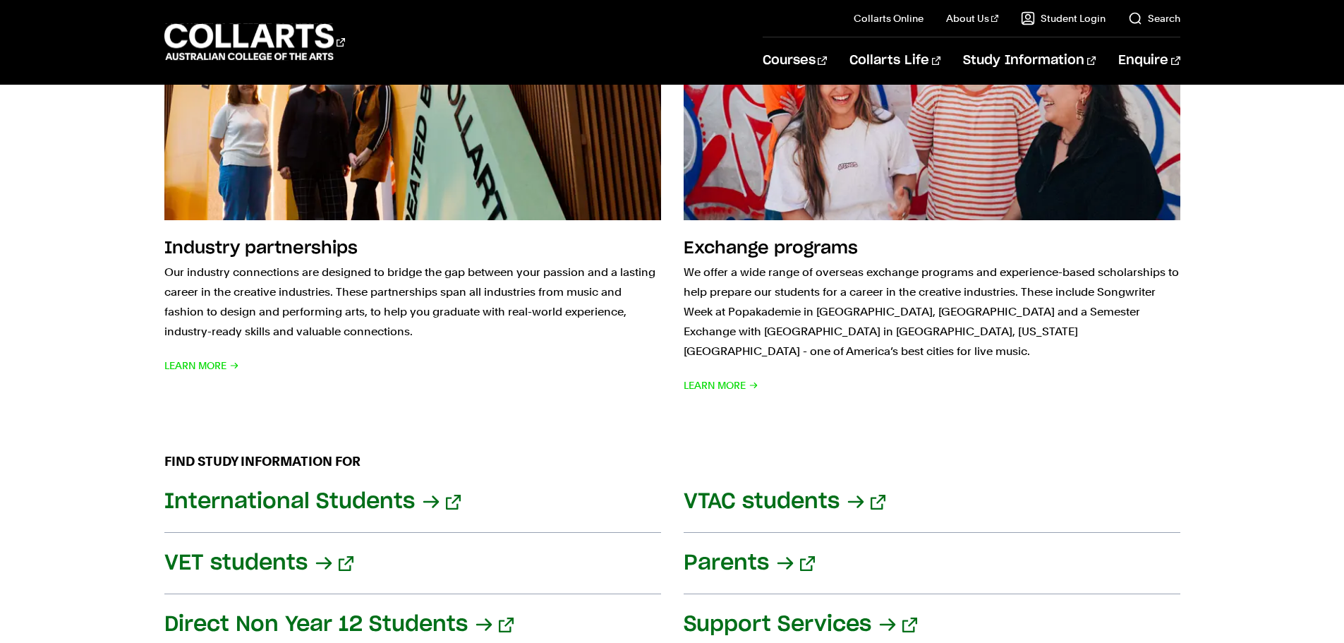
scroll to position [1811, 0]
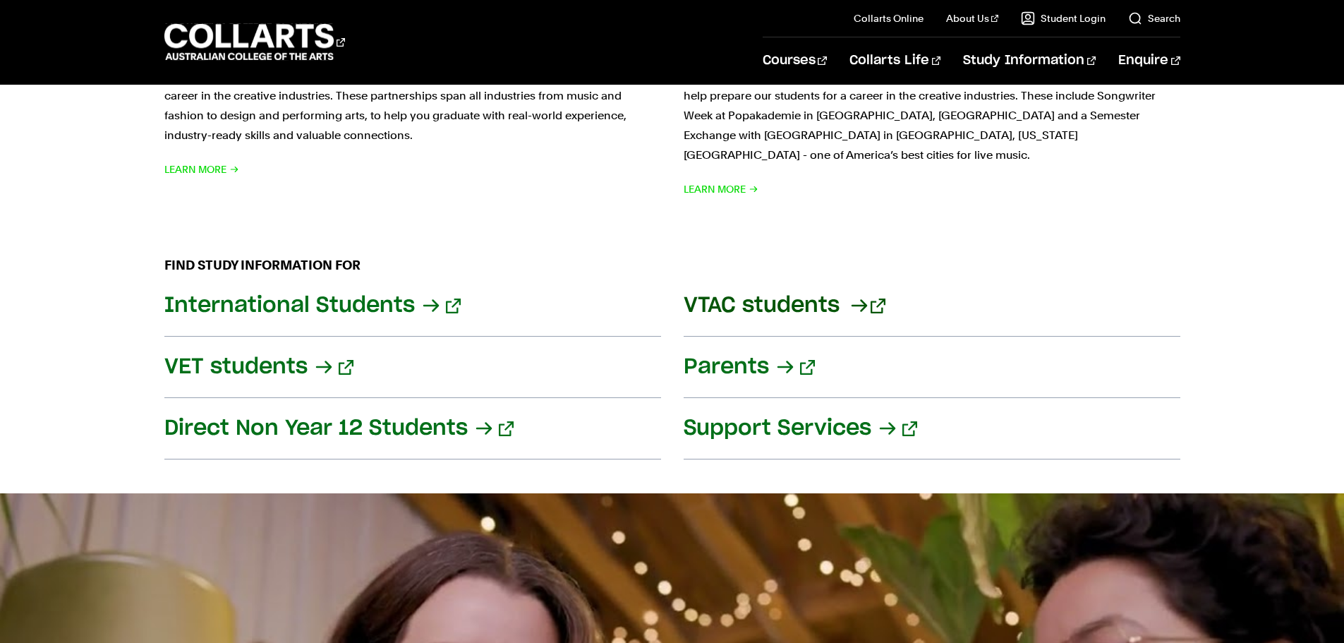
click at [719, 295] on link "VTAC students" at bounding box center [932, 305] width 497 height 61
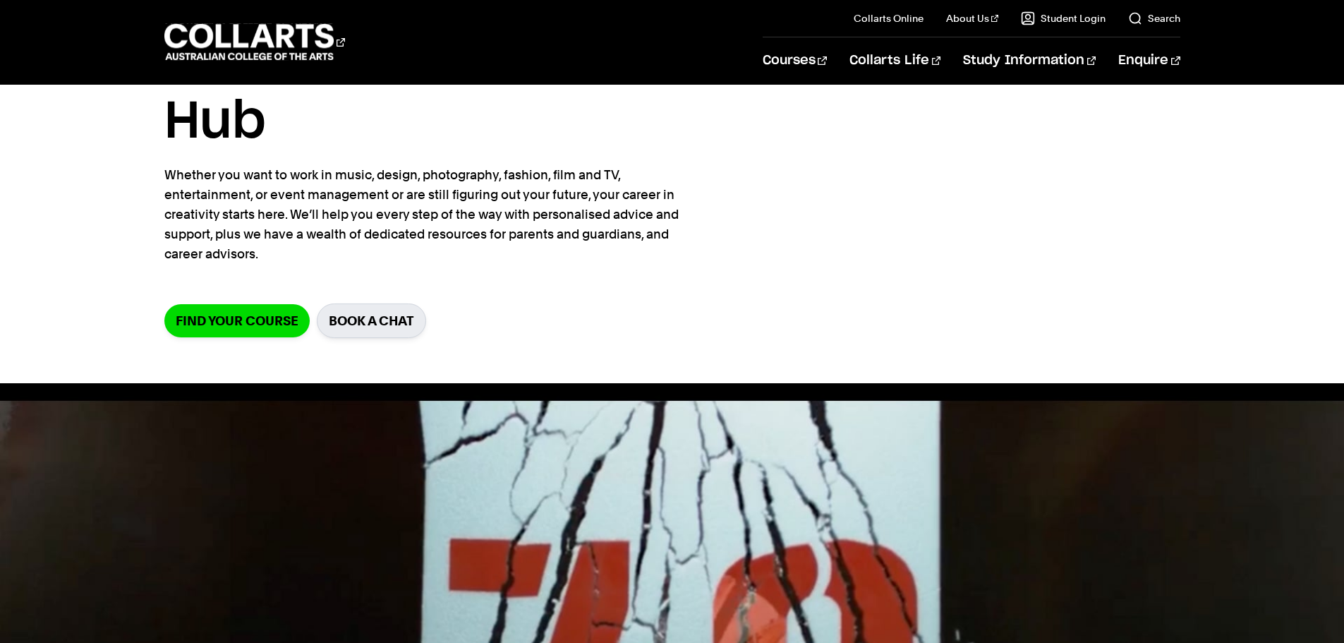
scroll to position [164, 0]
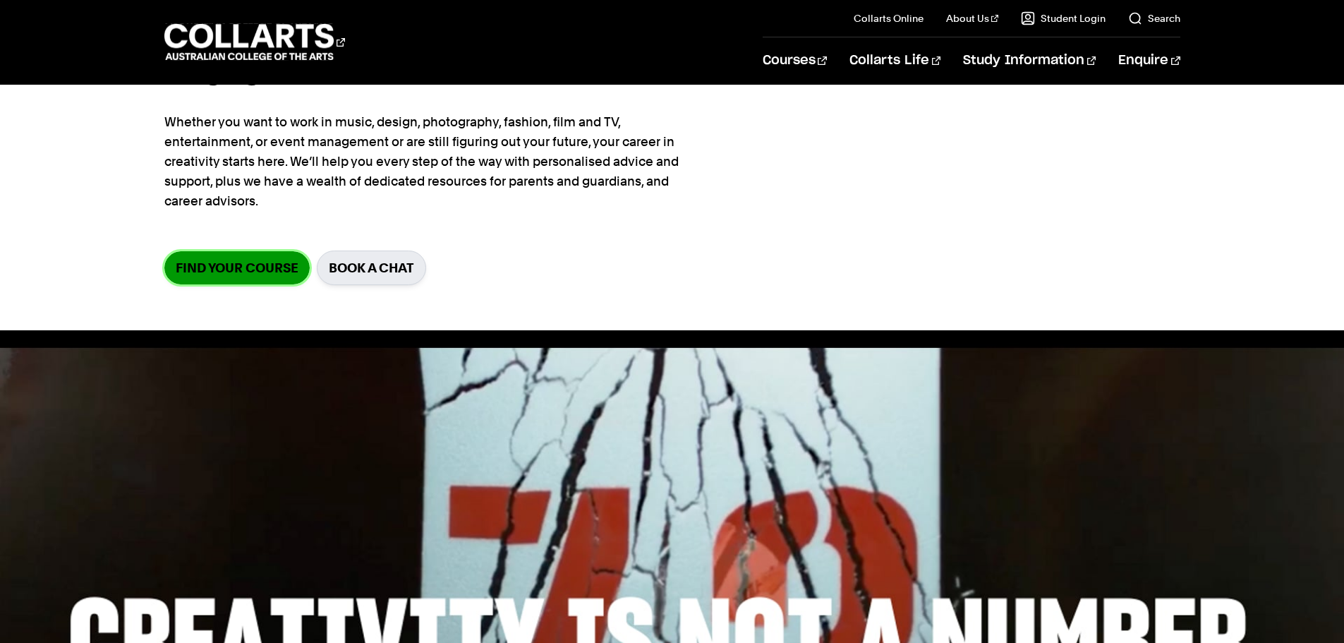
click at [233, 251] on link "Find your course" at bounding box center [236, 267] width 145 height 33
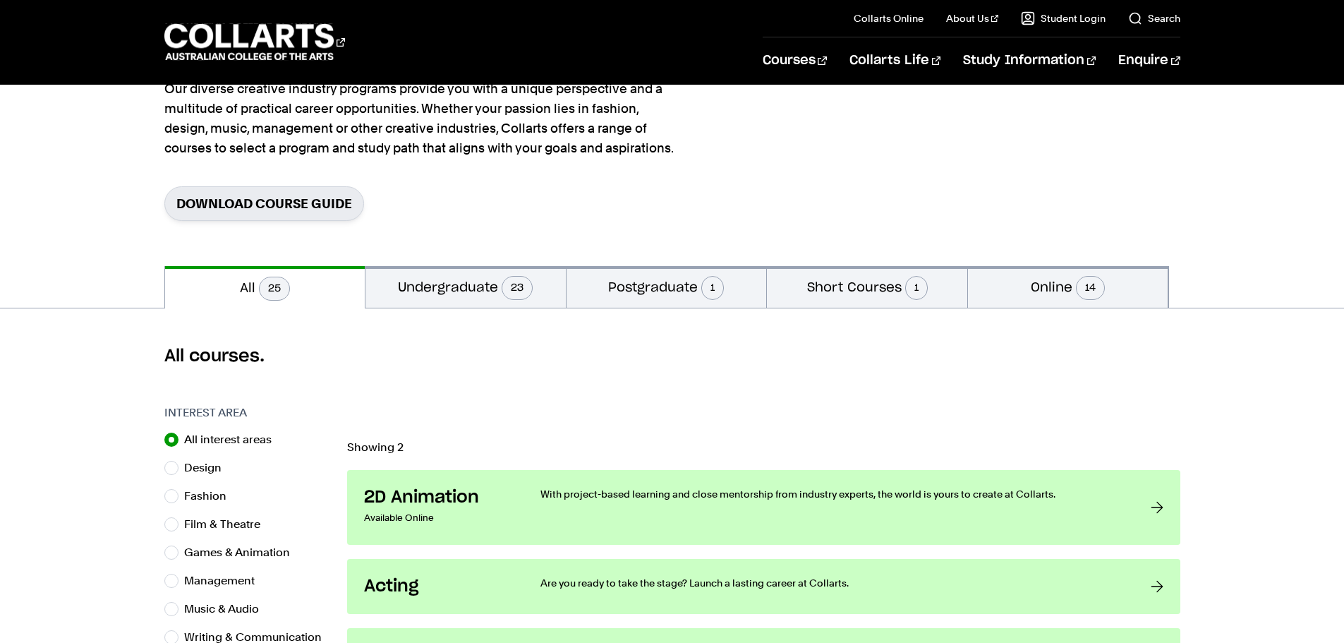
scroll to position [164, 0]
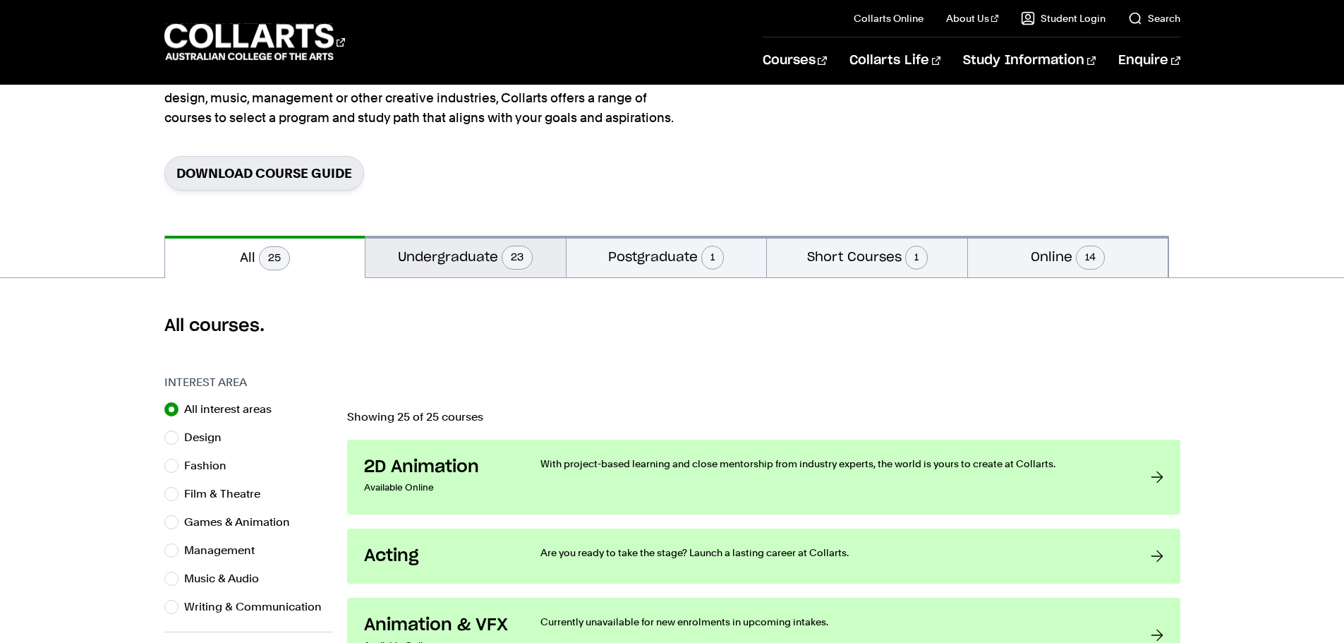
click at [478, 259] on button "Undergraduate 23" at bounding box center [465, 257] width 200 height 42
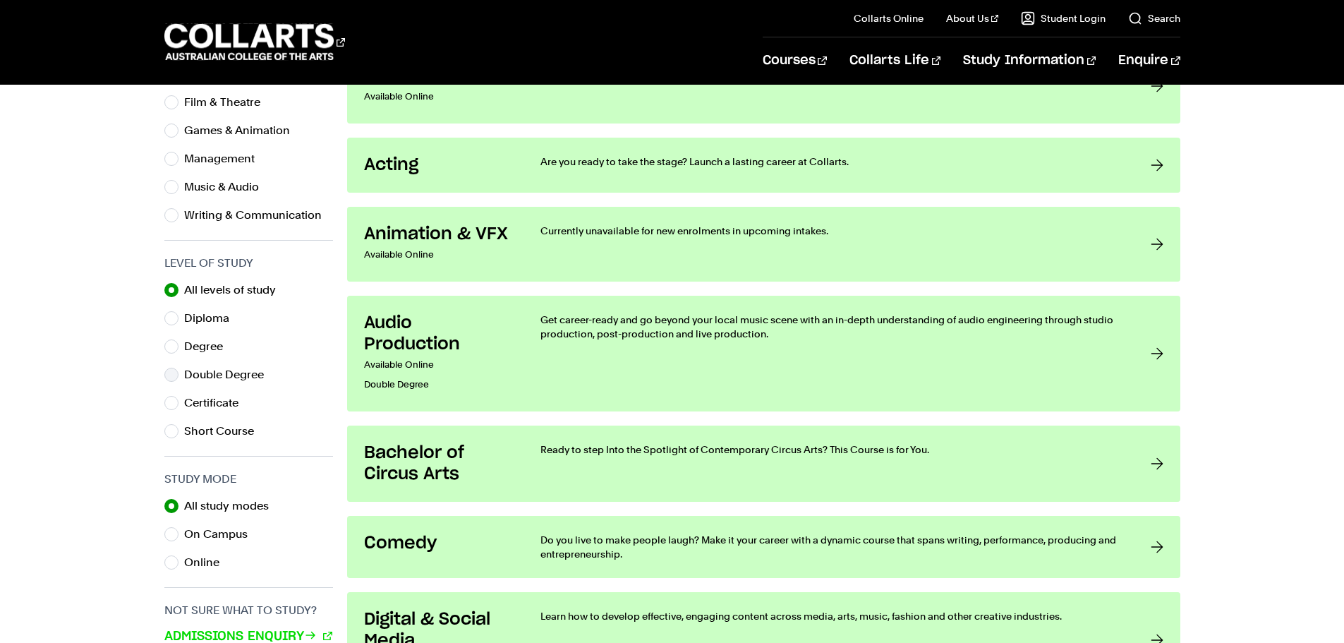
scroll to position [164, 0]
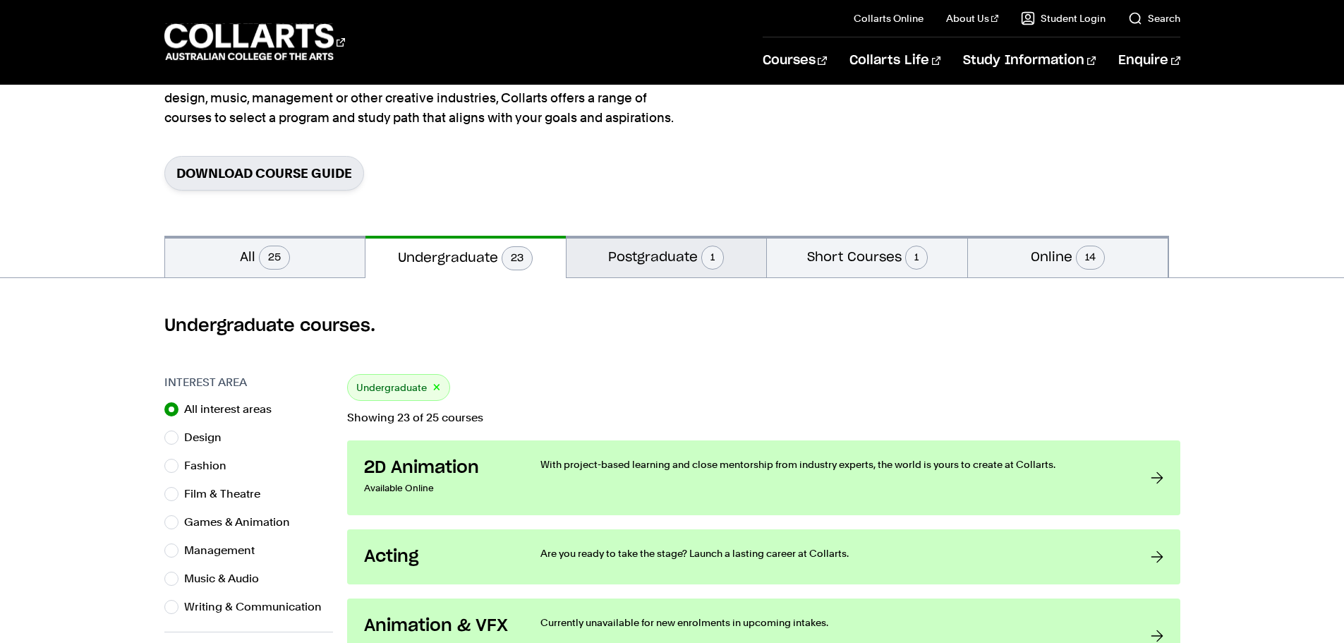
click at [664, 255] on button "Postgraduate 1" at bounding box center [666, 257] width 200 height 42
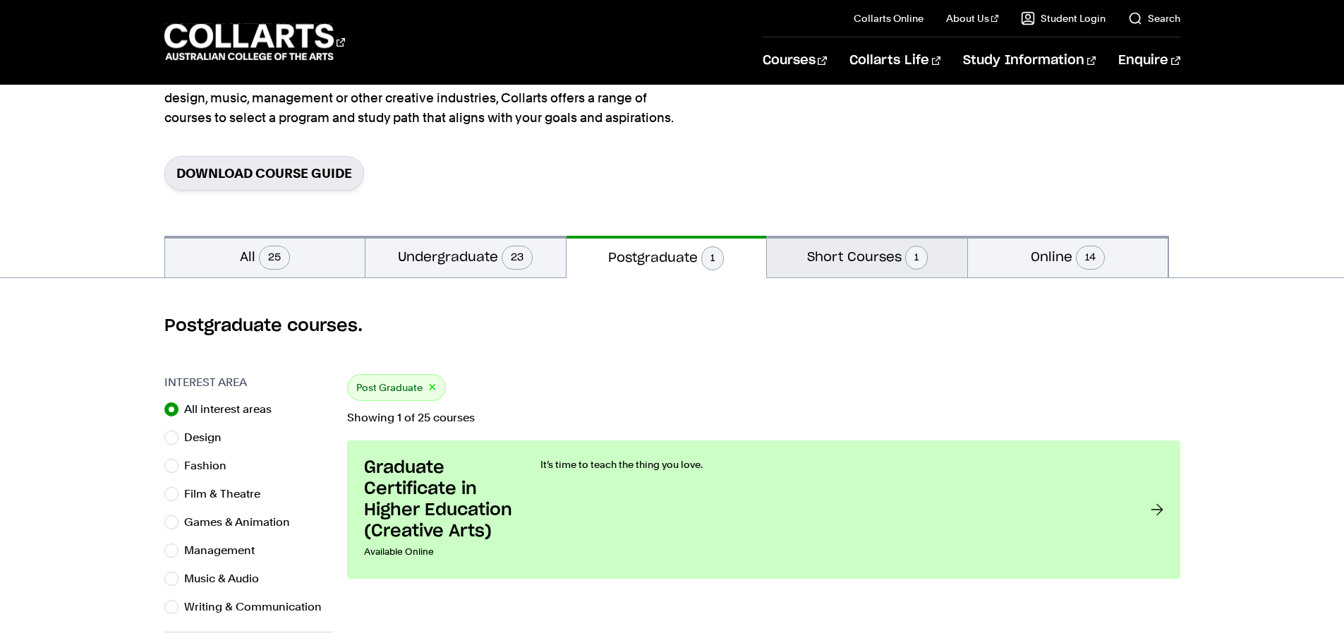
click at [834, 257] on button "Short Courses 1" at bounding box center [867, 257] width 200 height 42
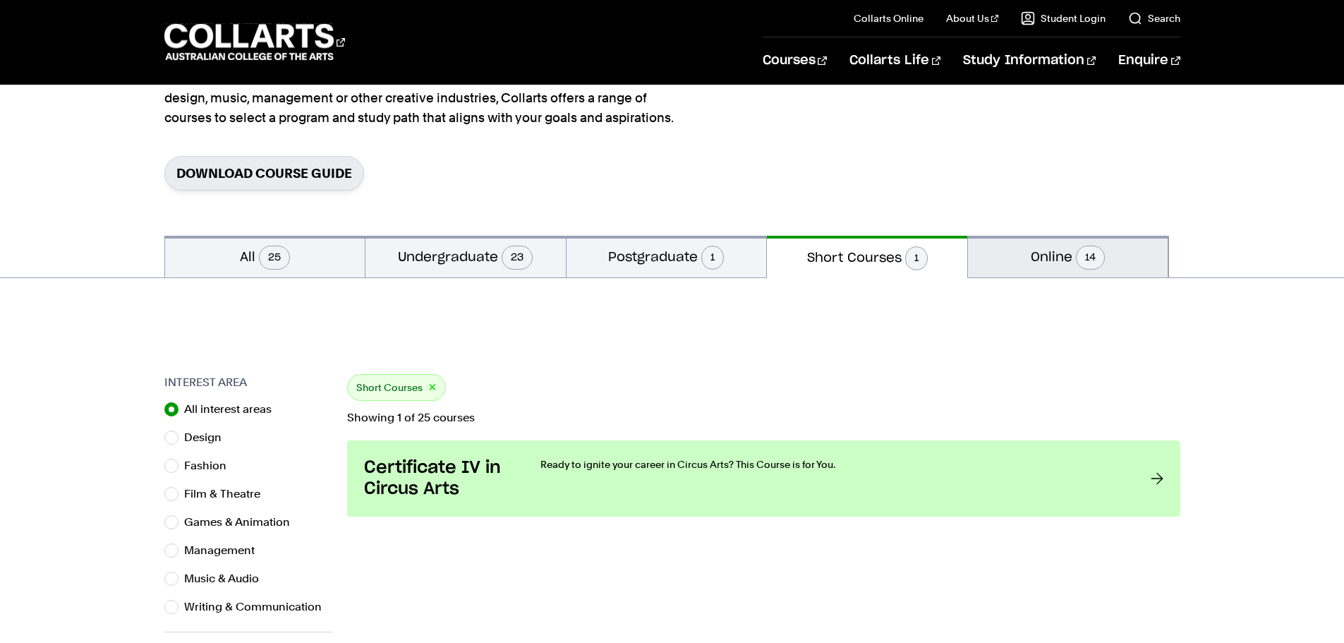
click at [1011, 255] on button "Online 14" at bounding box center [1068, 257] width 200 height 42
radio input "false"
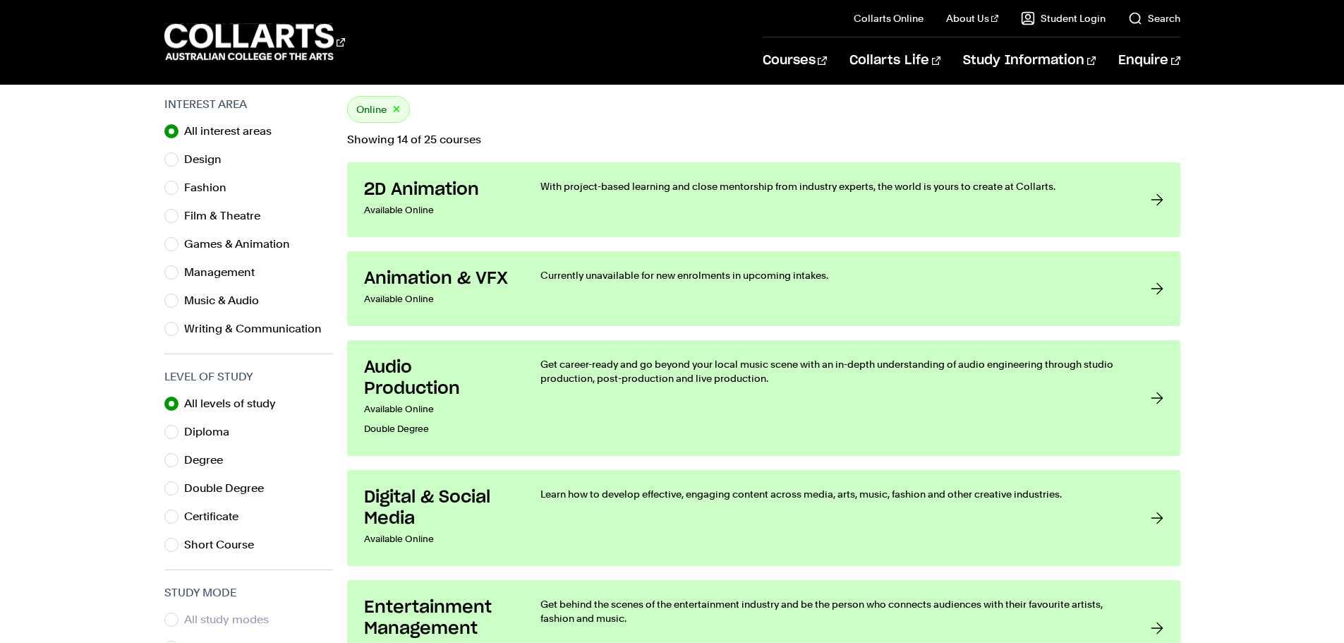
scroll to position [494, 0]
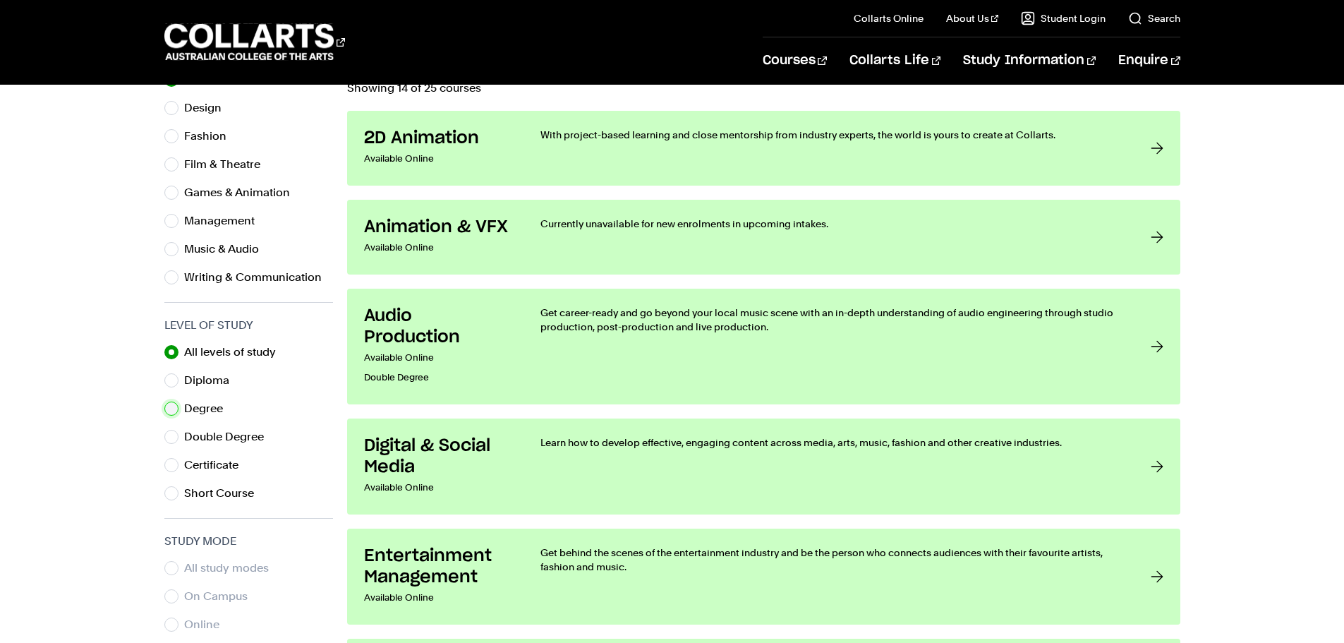
click at [172, 412] on input "Degree" at bounding box center [171, 408] width 14 height 14
radio input "true"
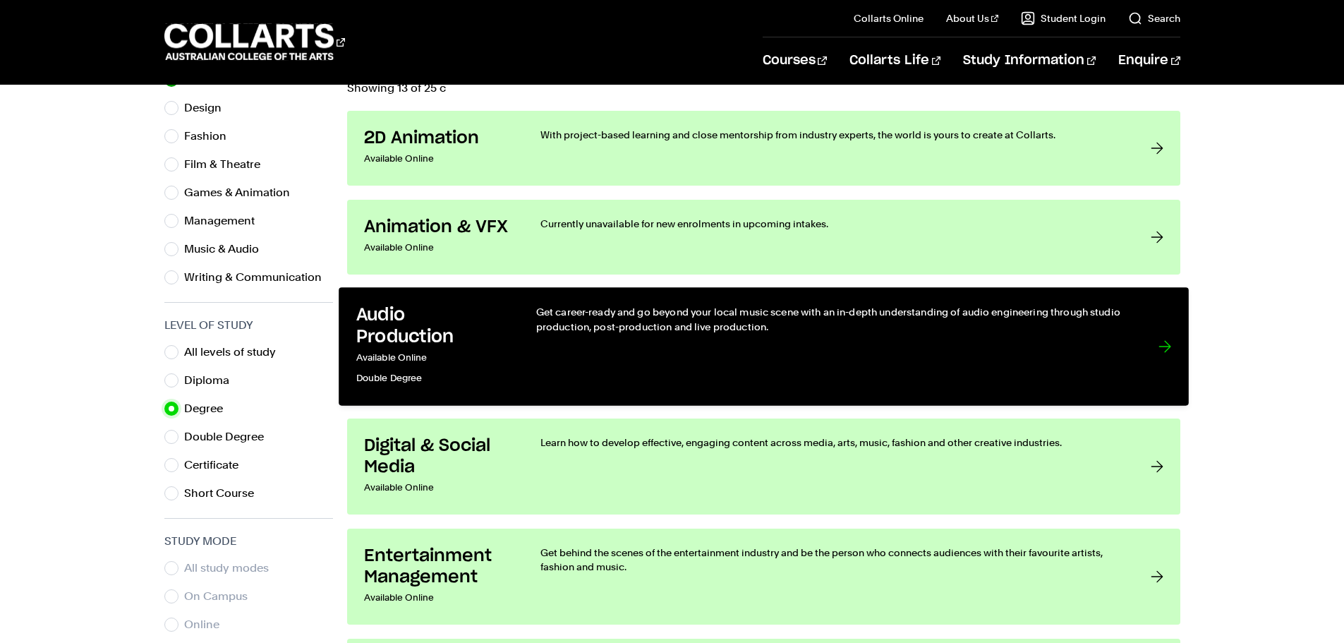
scroll to position [164, 0]
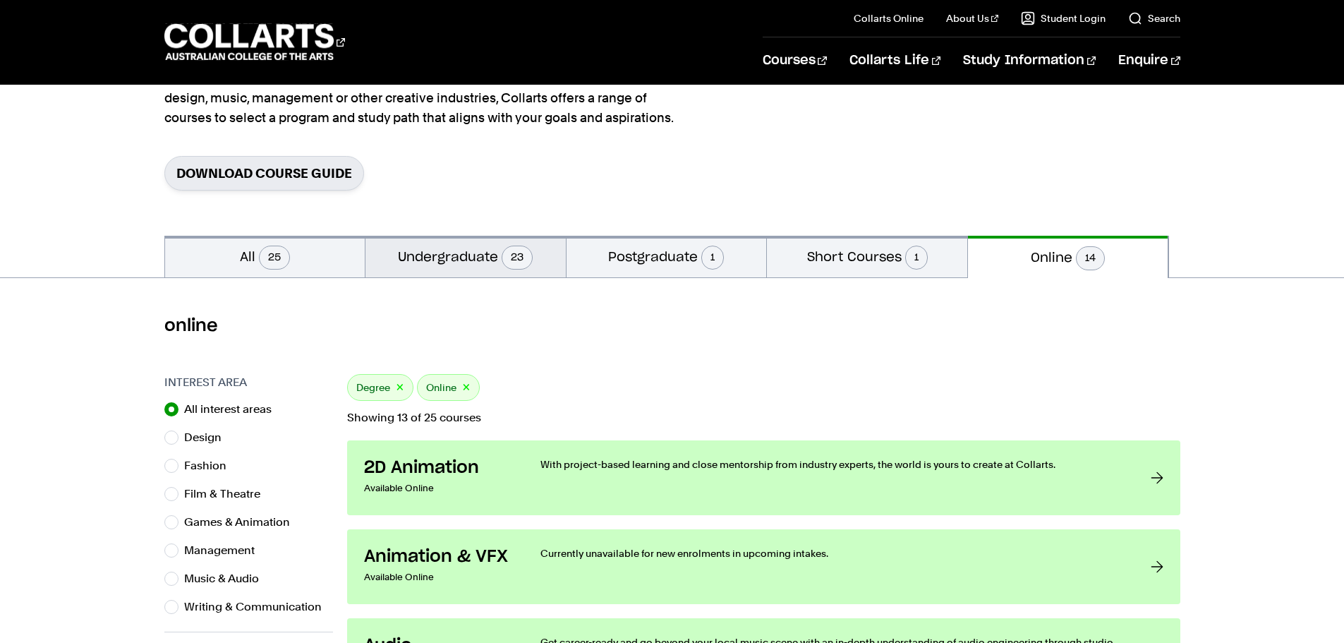
click at [449, 260] on button "Undergraduate 23" at bounding box center [465, 257] width 200 height 42
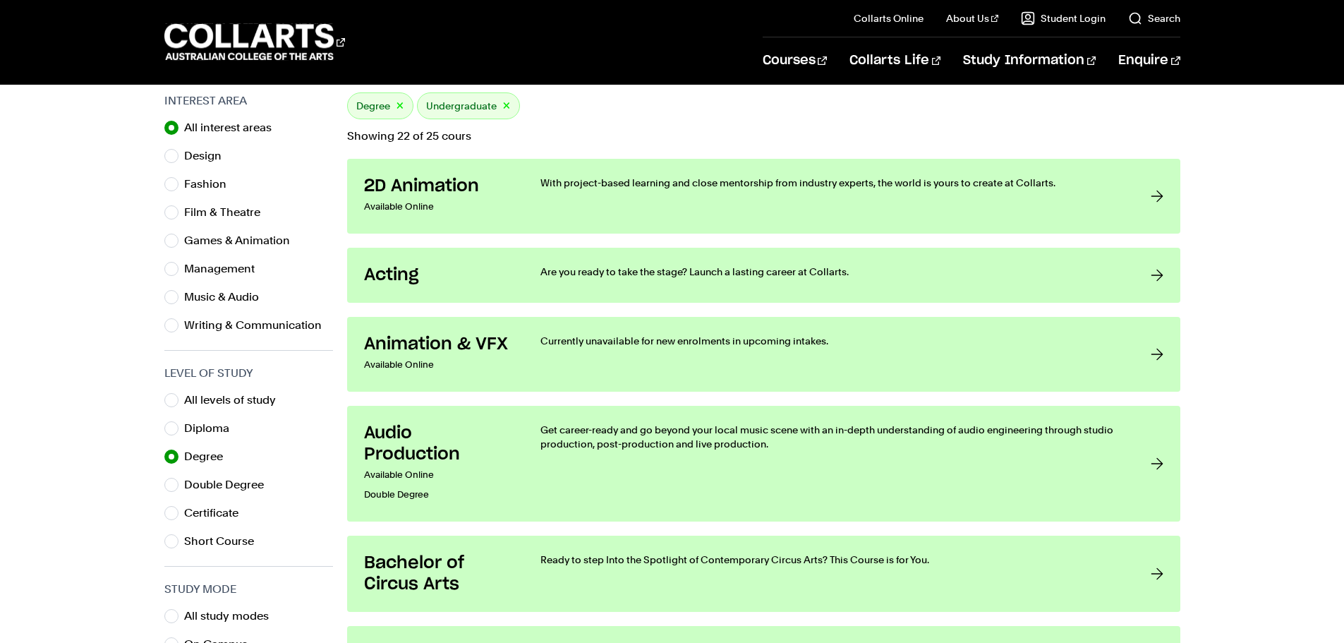
scroll to position [494, 0]
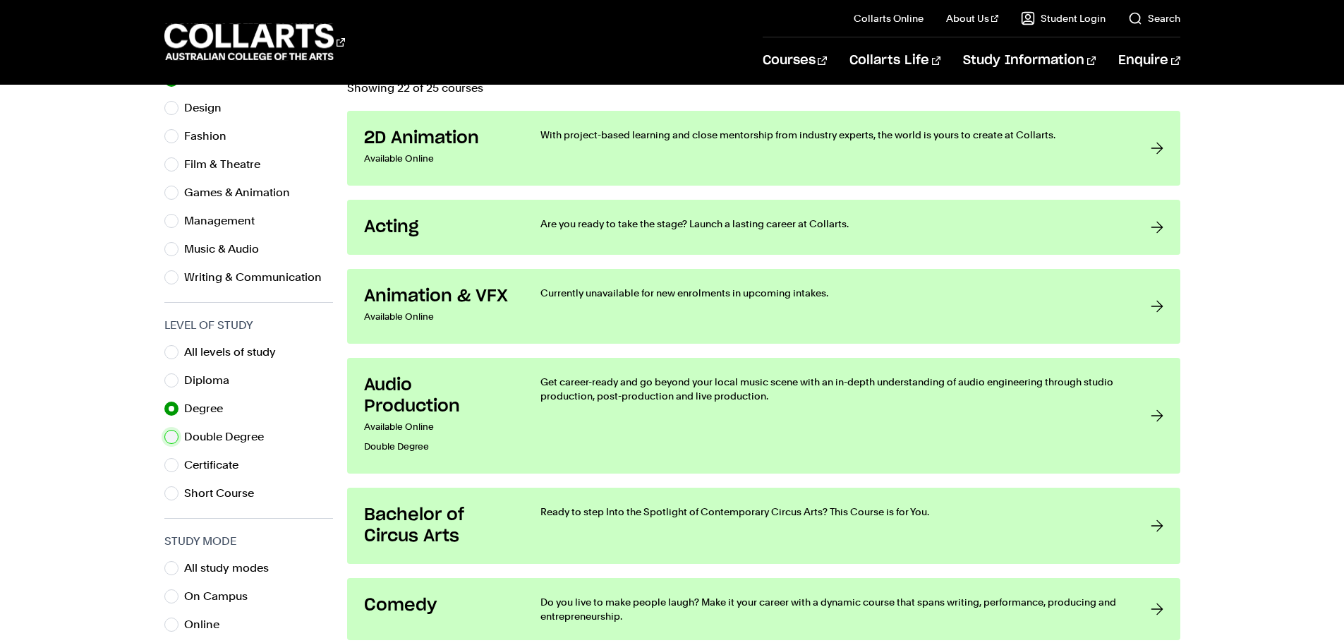
click at [174, 437] on input "Double Degree" at bounding box center [171, 437] width 14 height 14
radio input "true"
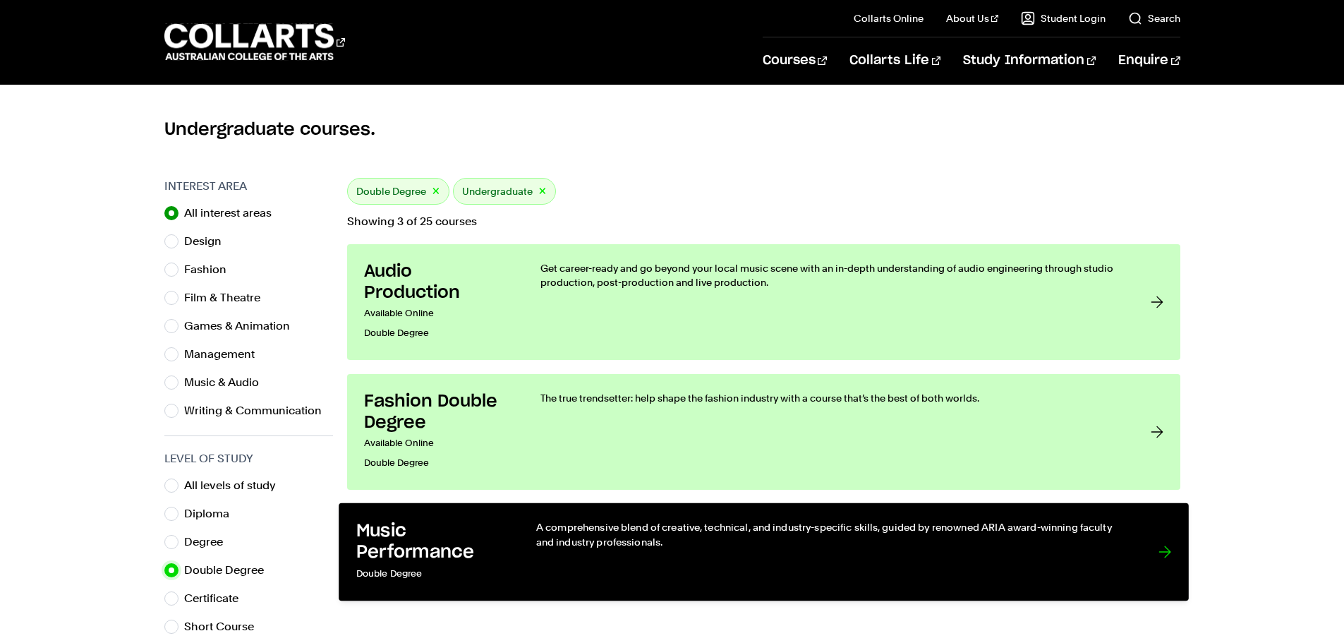
scroll to position [329, 0]
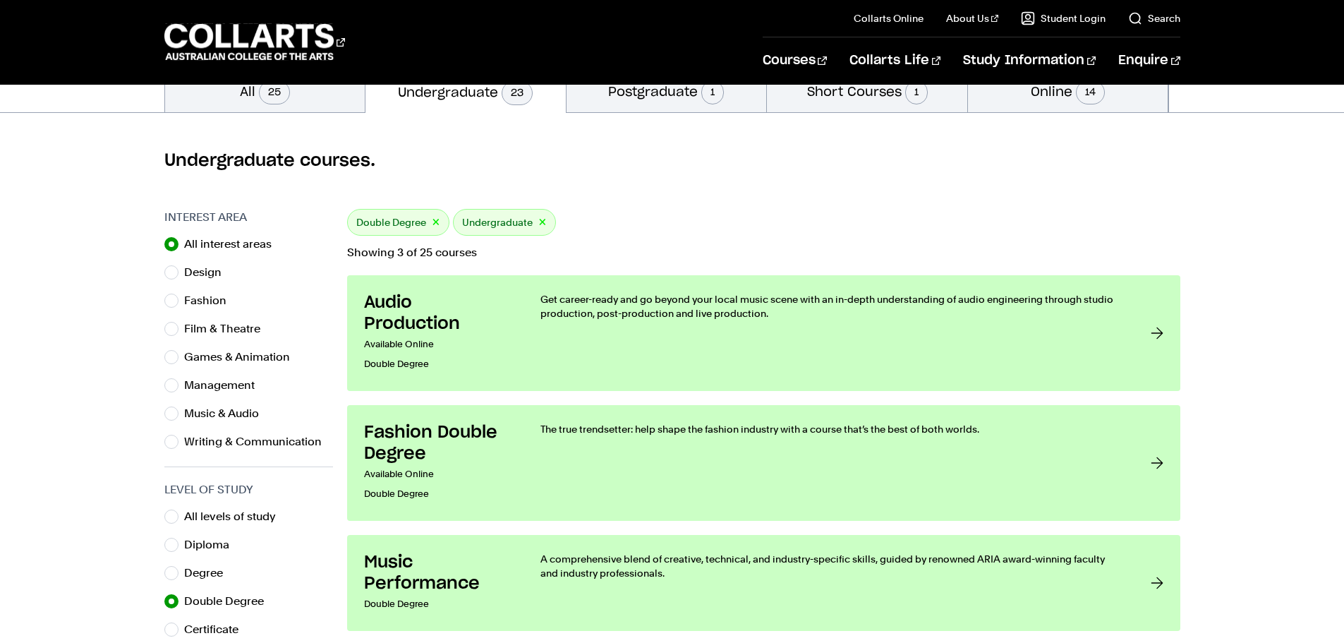
click at [436, 226] on button "×" at bounding box center [436, 222] width 8 height 16
radio input "true"
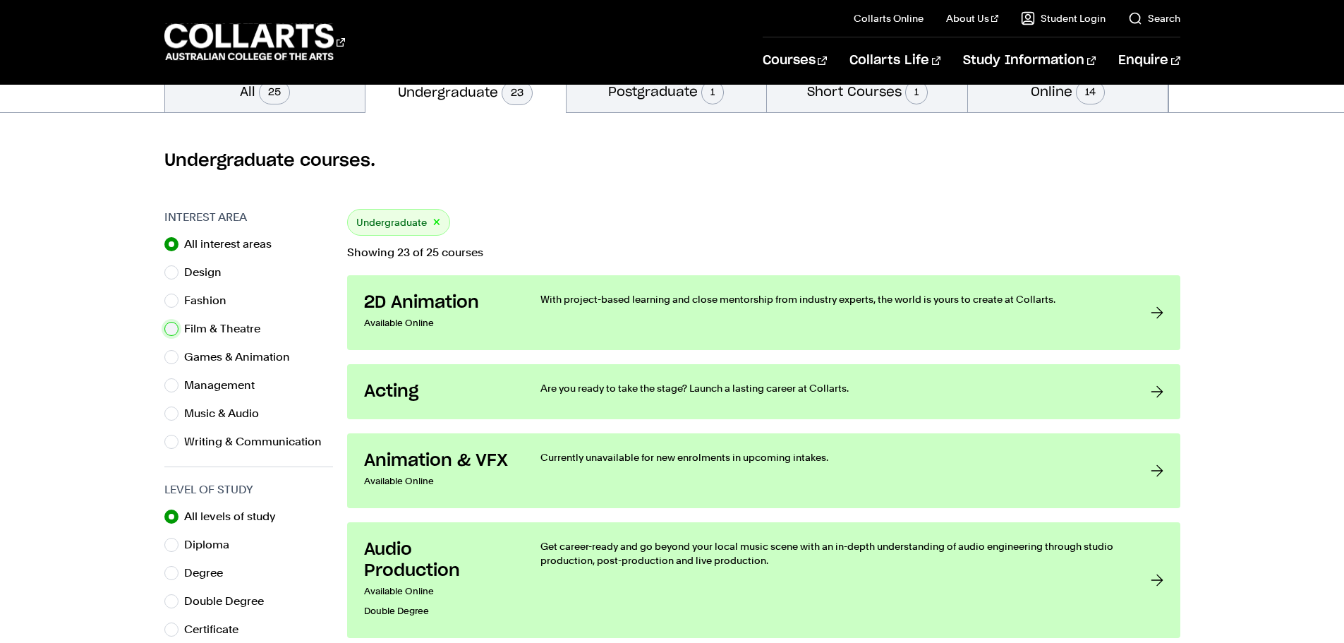
click at [173, 330] on input "Film & Theatre" at bounding box center [171, 329] width 14 height 14
radio input "true"
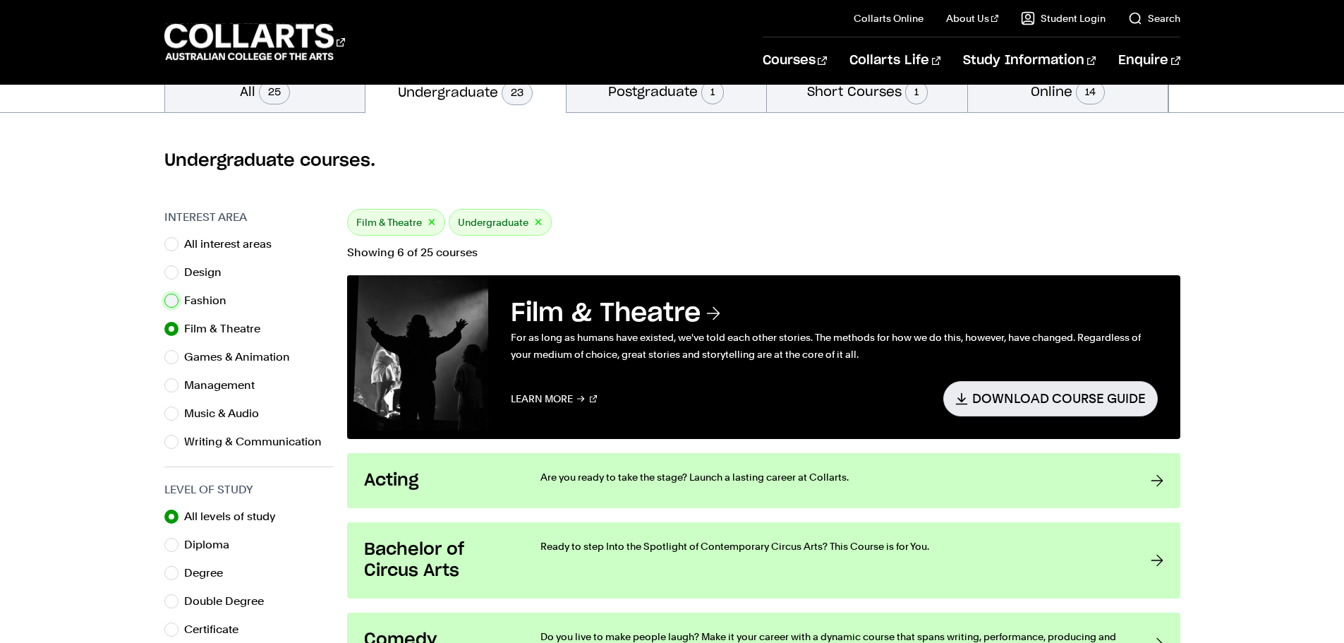
click at [169, 301] on input "Fashion" at bounding box center [171, 300] width 14 height 14
radio input "true"
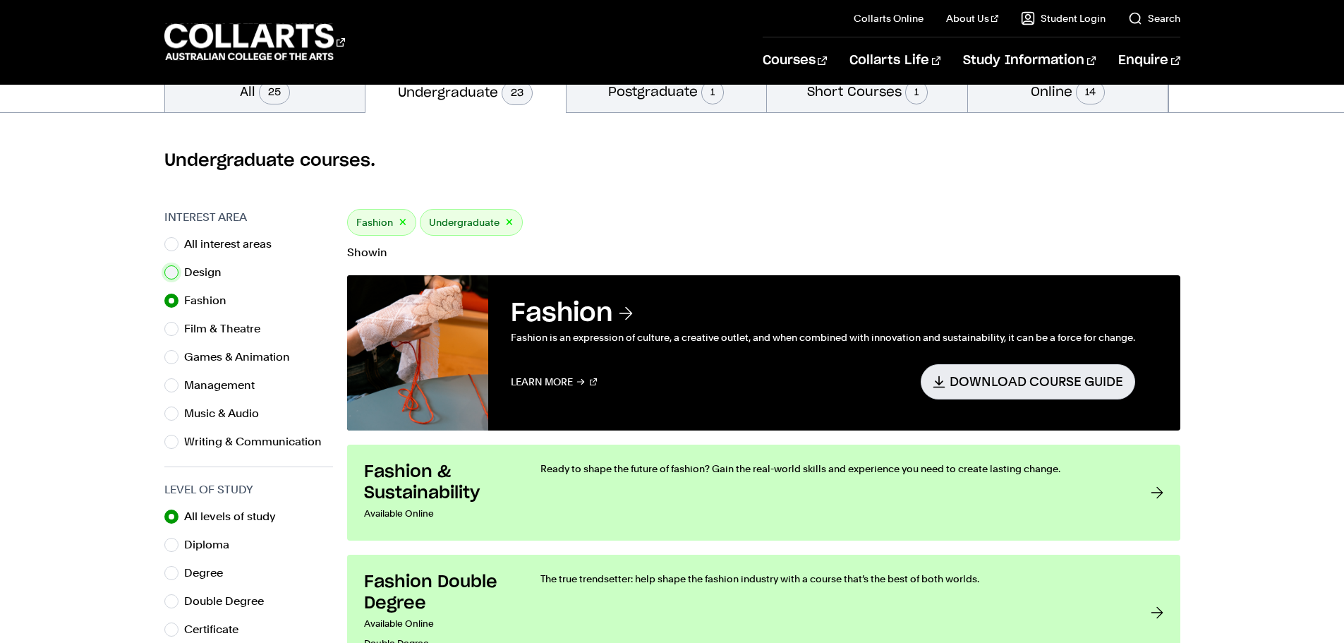
click at [171, 276] on input "Design" at bounding box center [171, 272] width 14 height 14
radio input "true"
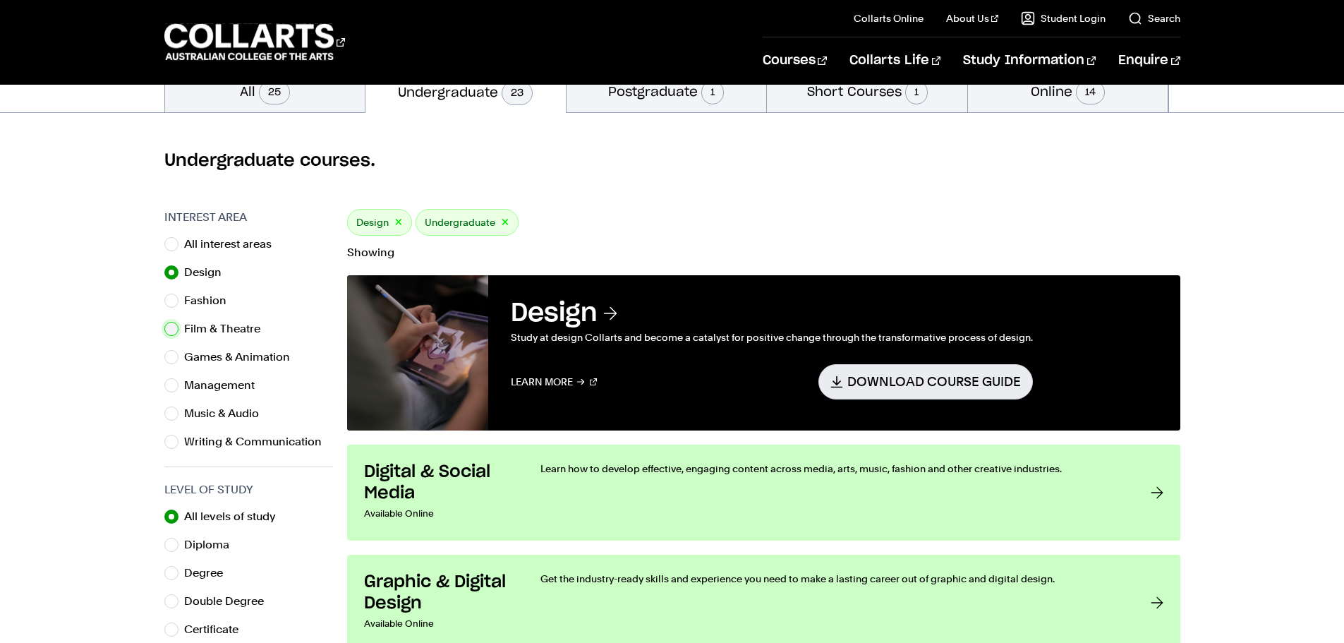
click at [173, 328] on input "Film & Theatre" at bounding box center [171, 329] width 14 height 14
radio input "true"
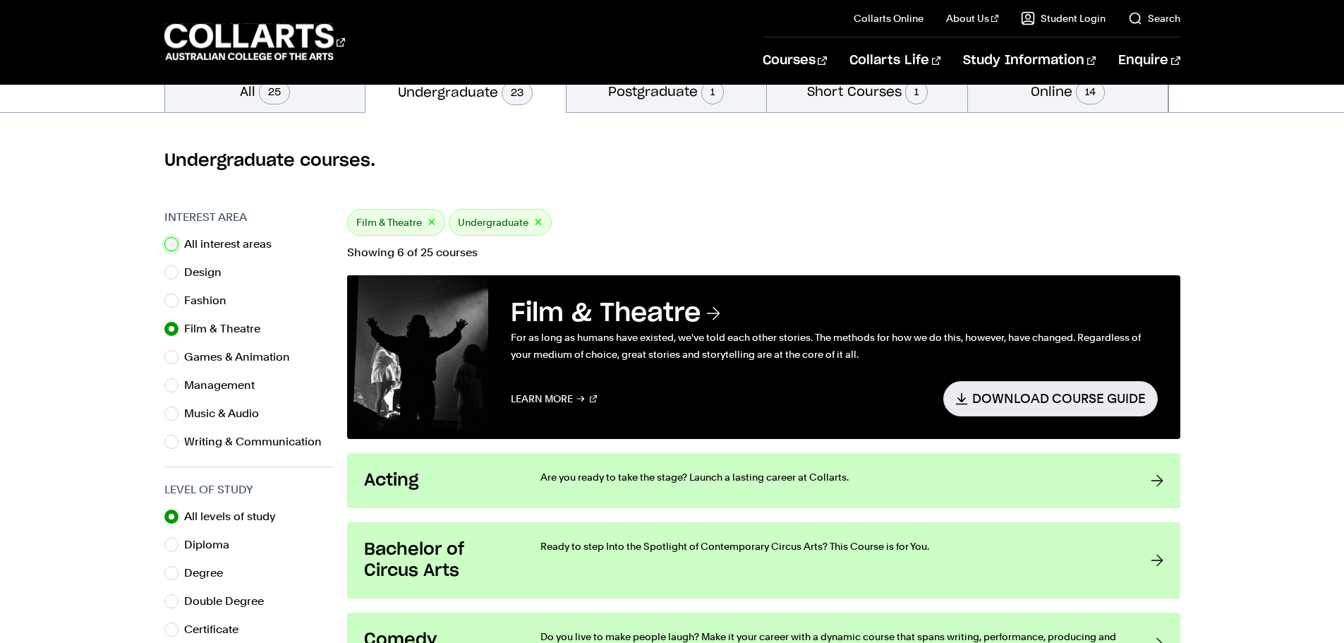
click at [174, 244] on input "All interest areas" at bounding box center [171, 244] width 14 height 14
radio input "true"
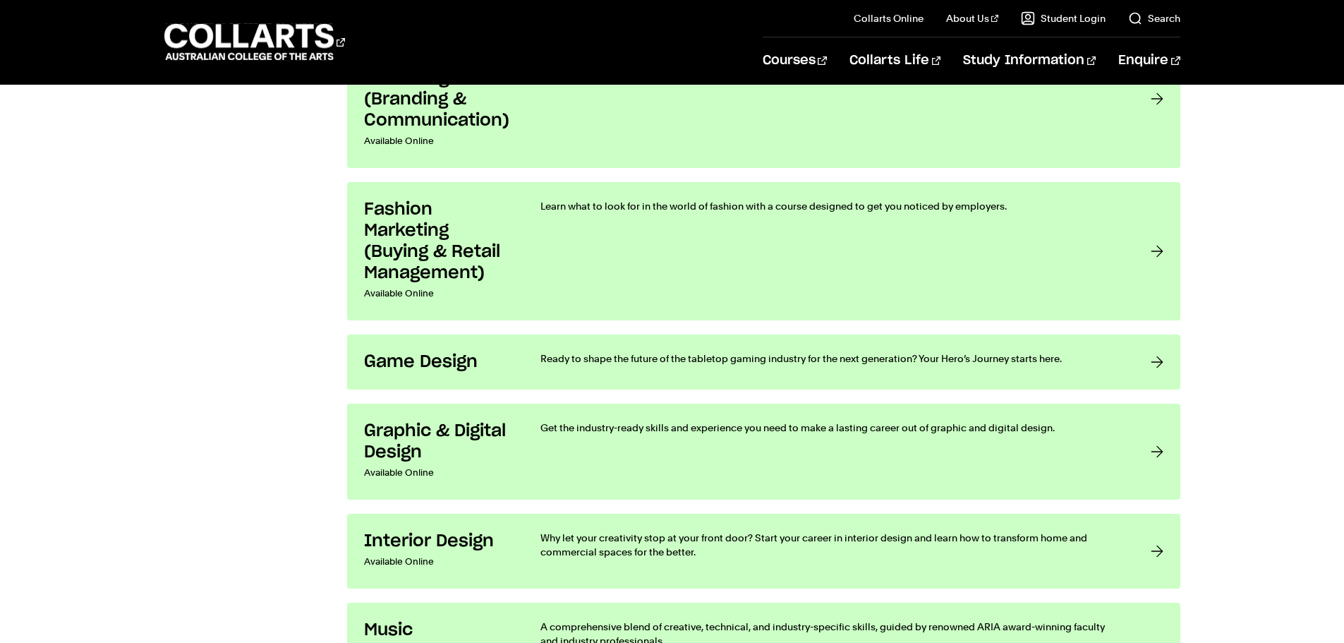
scroll to position [1811, 0]
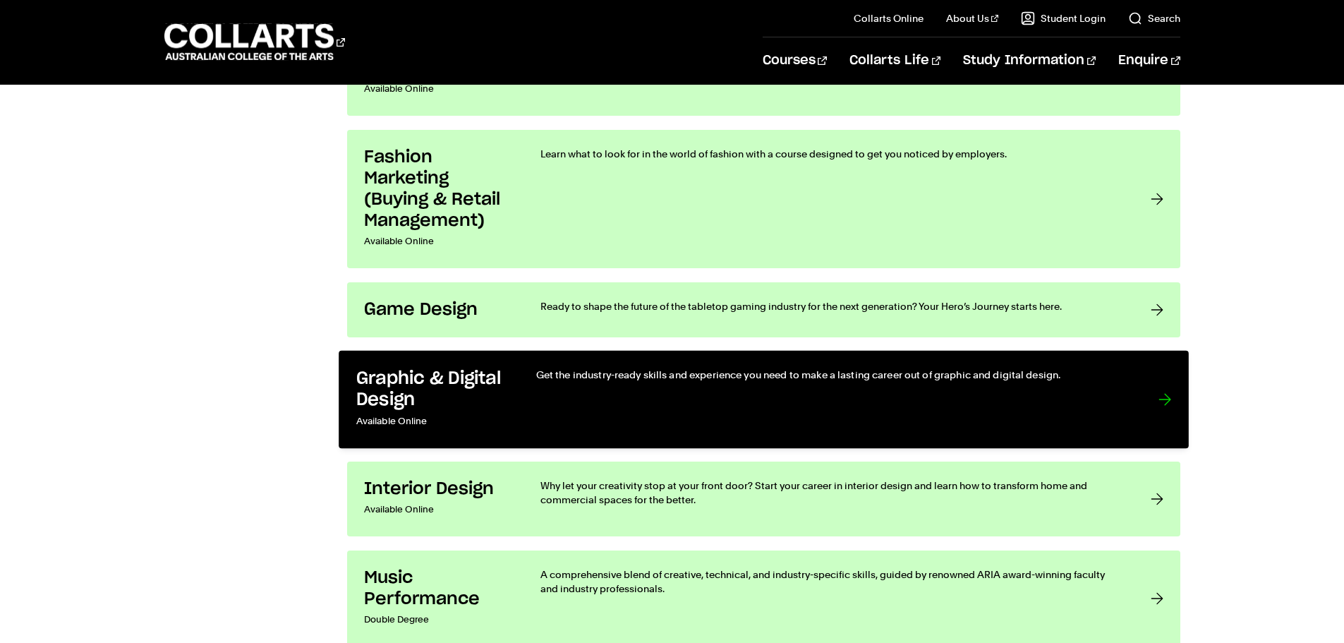
click at [551, 403] on div "Get the industry-ready skills and experience you need to make a lasting career …" at bounding box center [831, 398] width 593 height 63
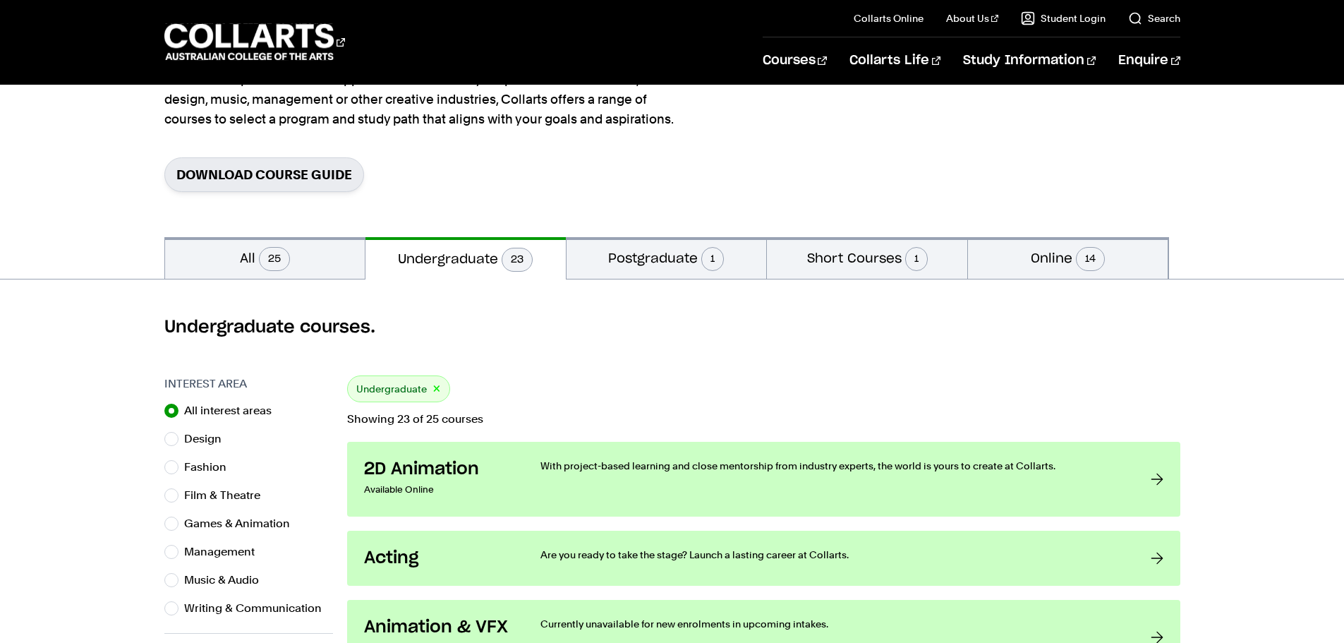
scroll to position [0, 0]
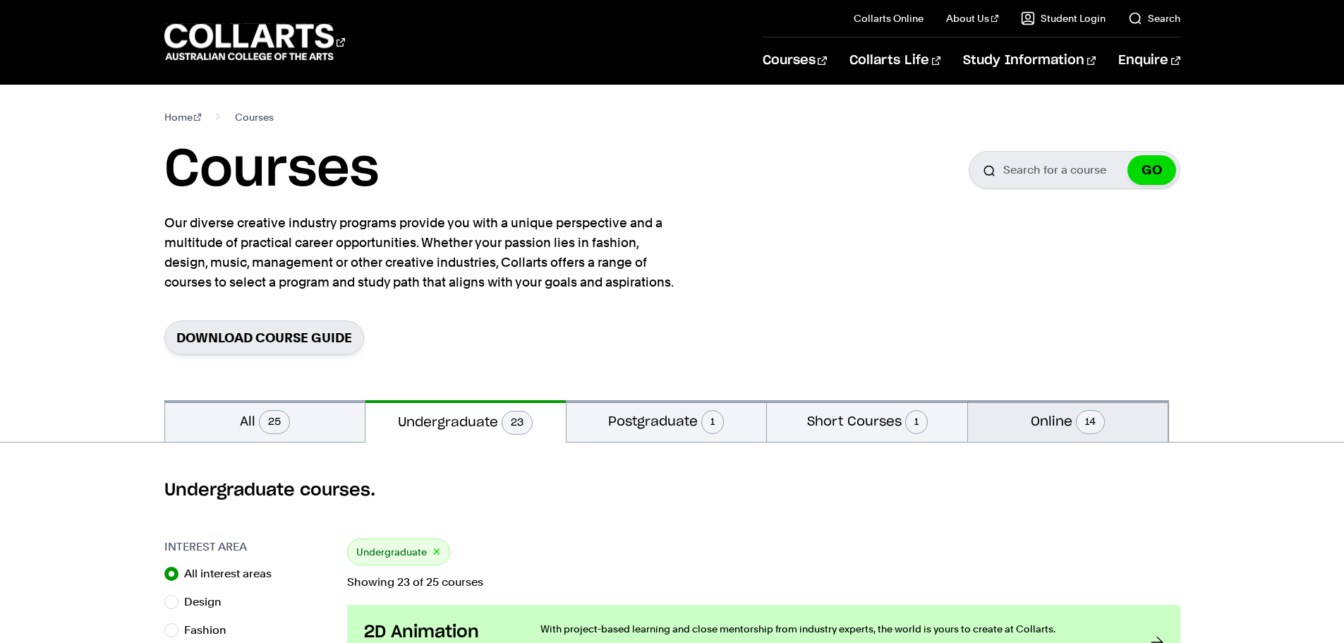
click at [1030, 420] on button "Online 14" at bounding box center [1068, 421] width 200 height 42
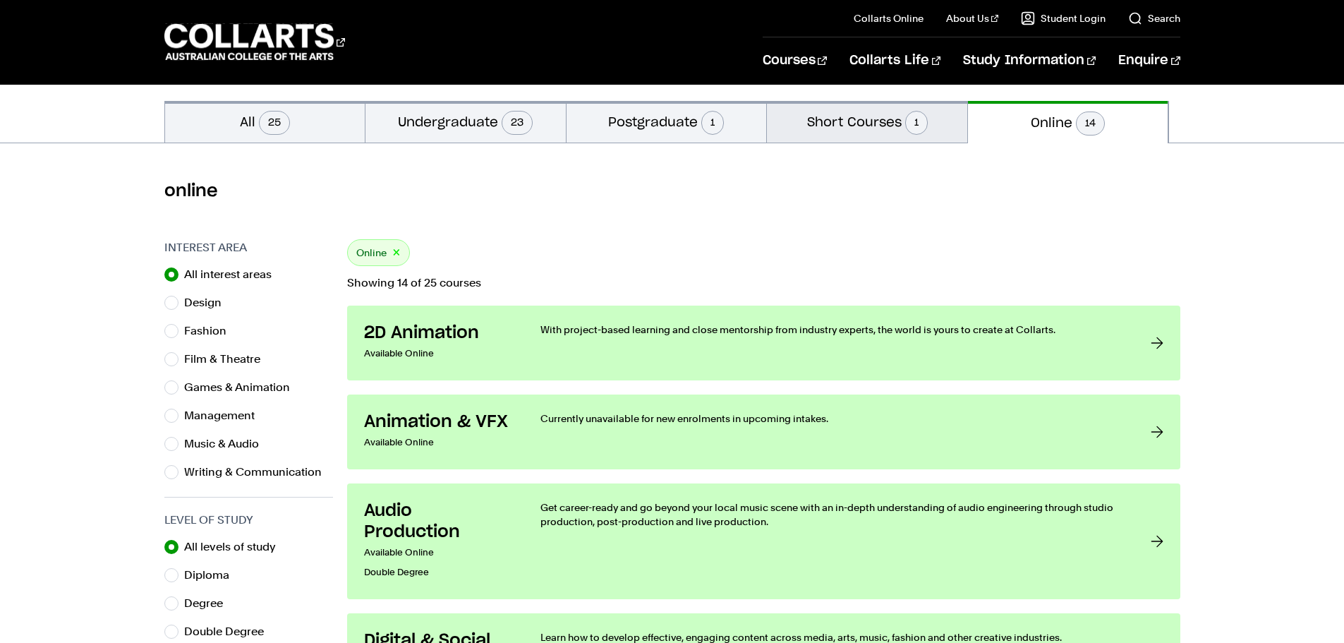
scroll to position [329, 0]
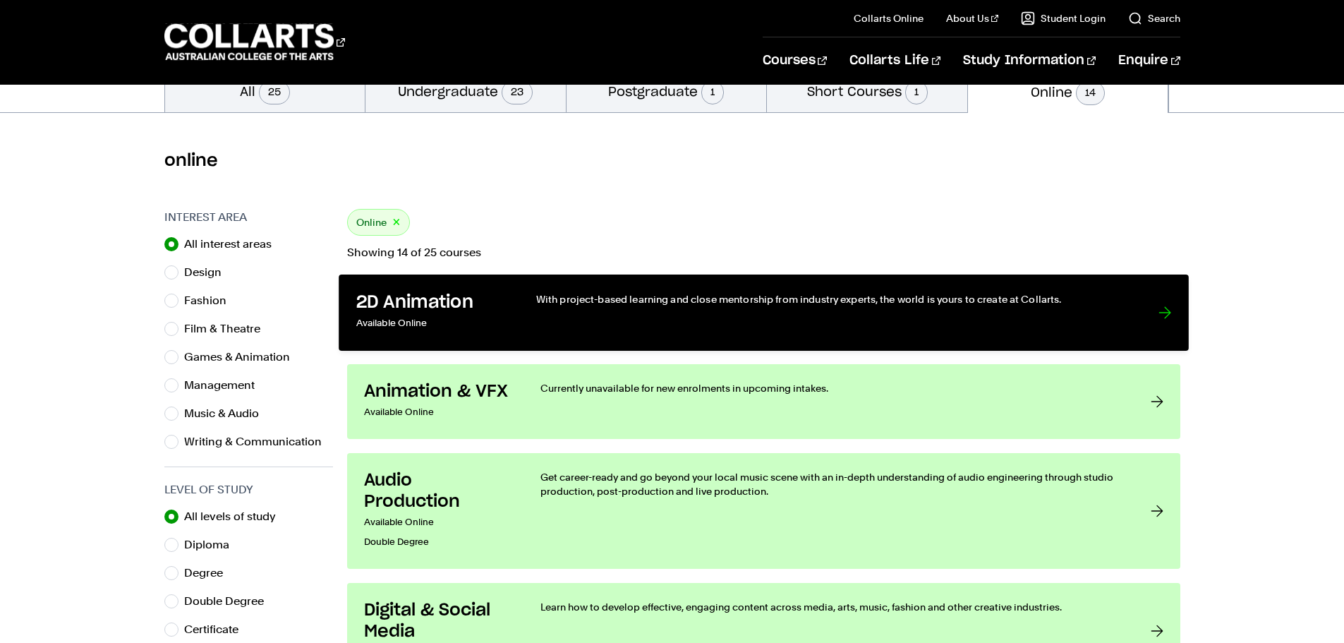
click at [943, 336] on link "2D Animation Available Online With project-based learning and close mentorship …" at bounding box center [764, 312] width 850 height 76
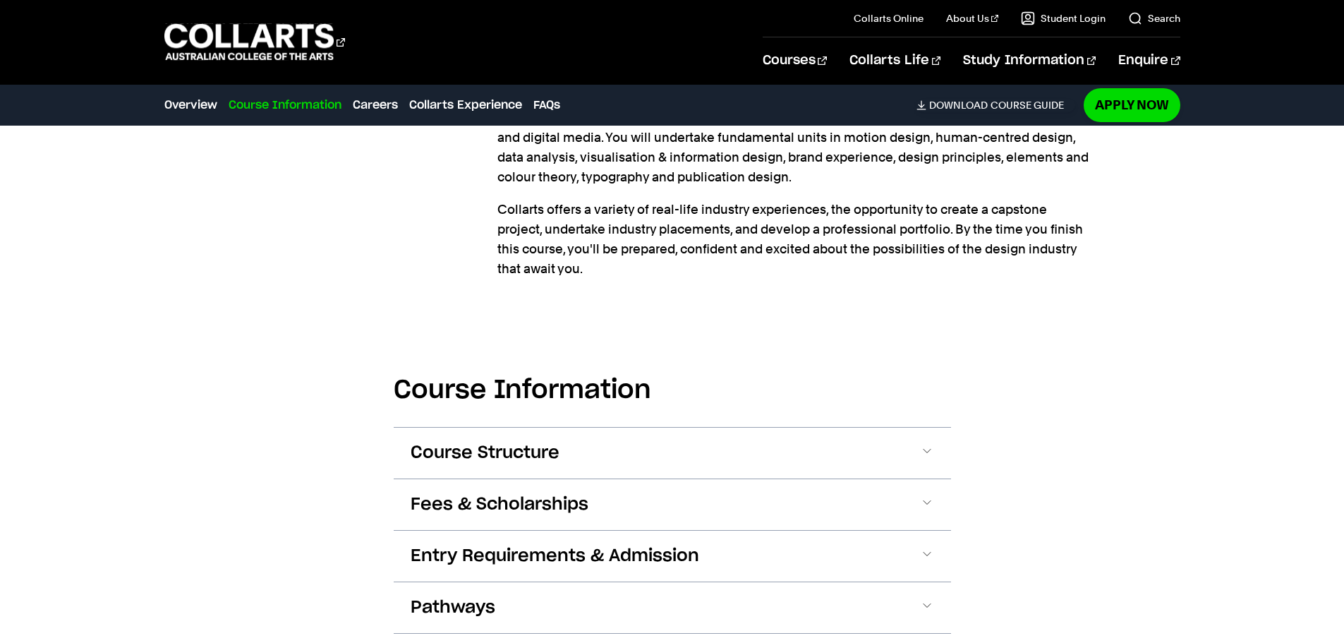
scroll to position [1317, 0]
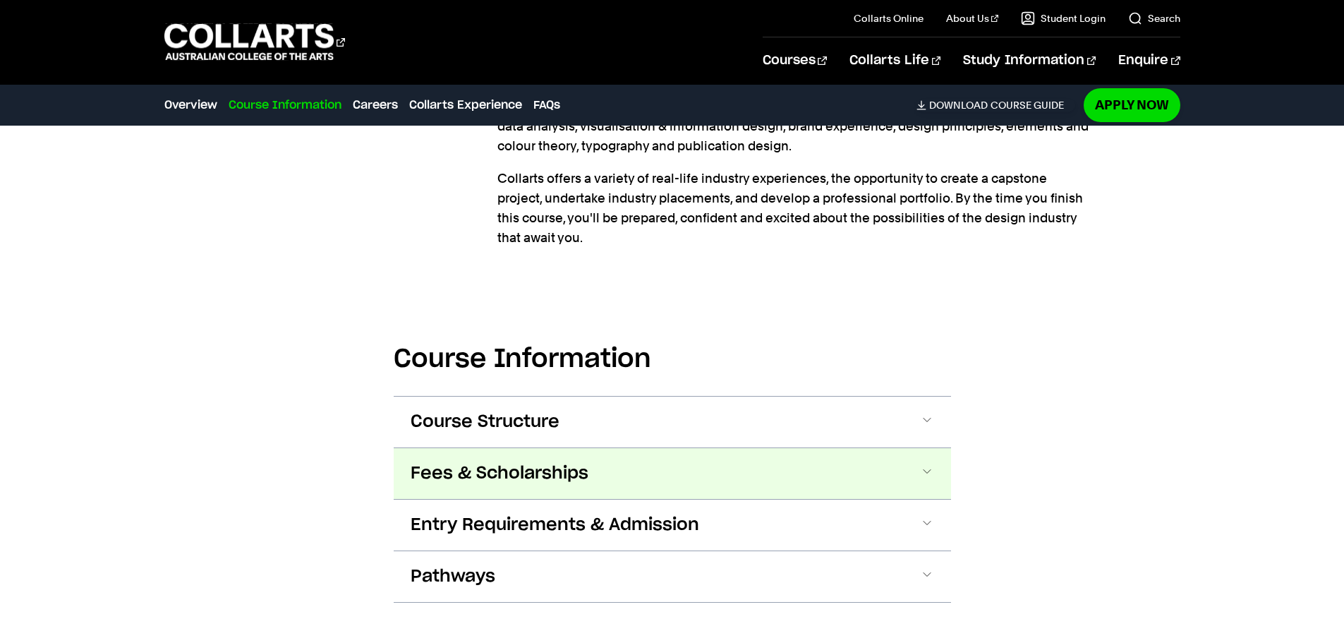
click at [925, 468] on span at bounding box center [927, 473] width 14 height 18
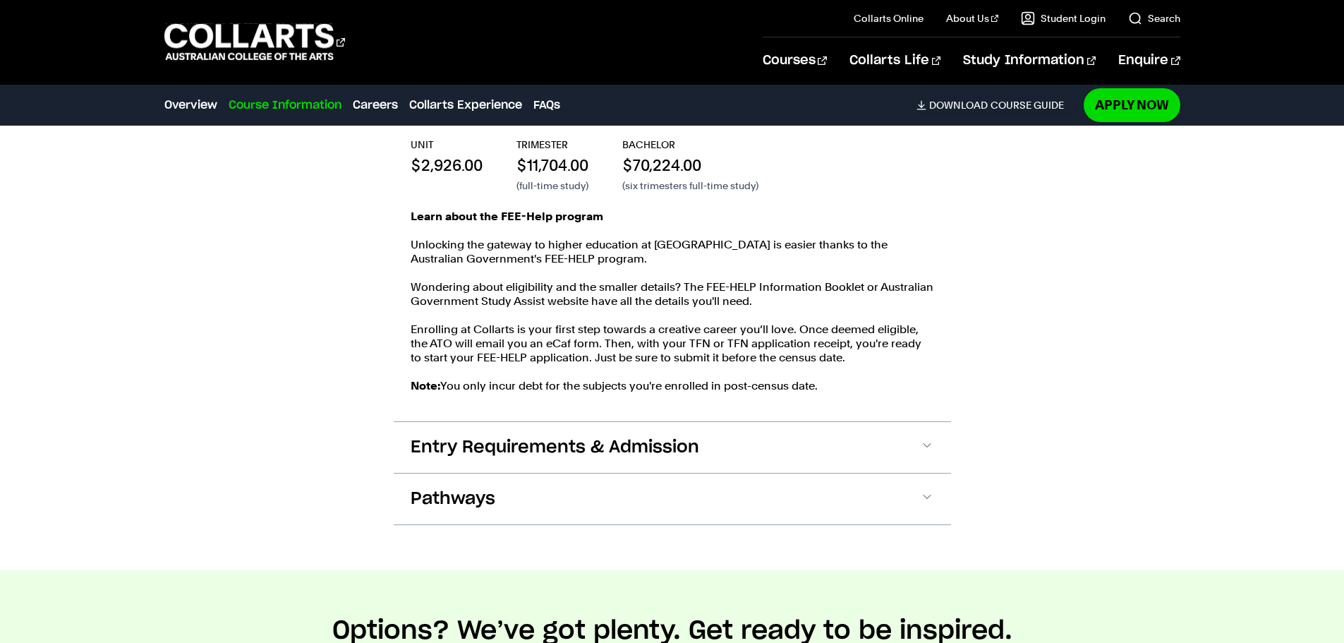
scroll to position [1802, 0]
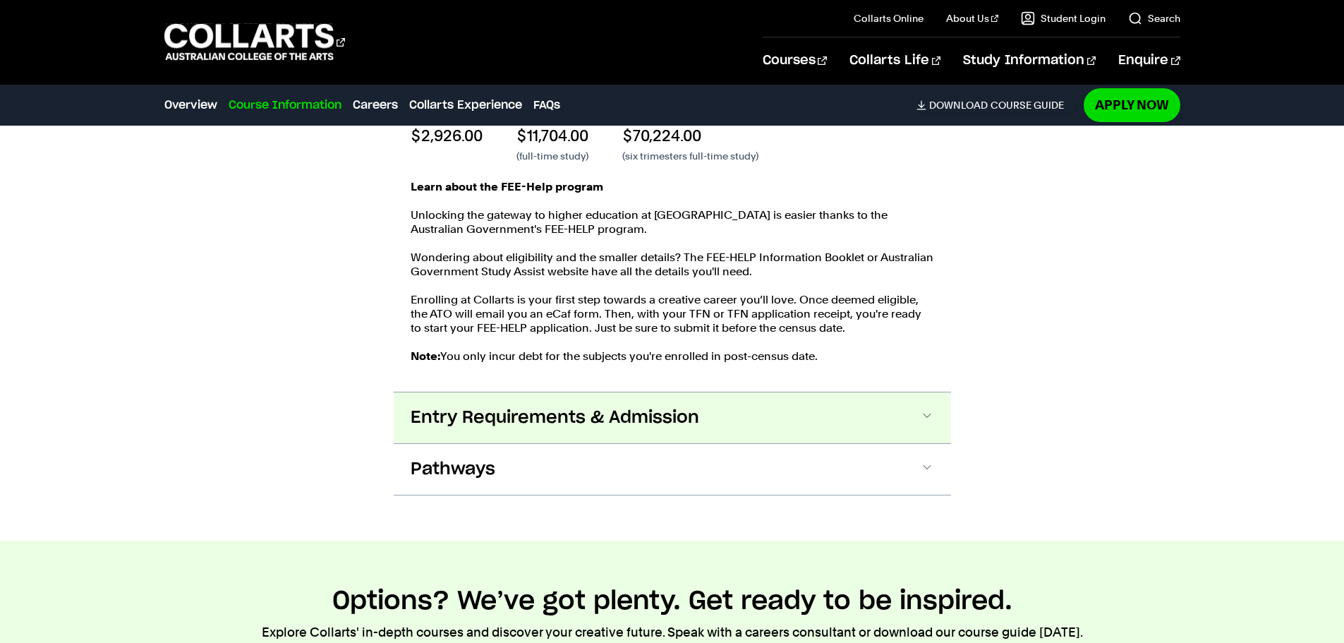
click at [930, 417] on span at bounding box center [927, 417] width 14 height 18
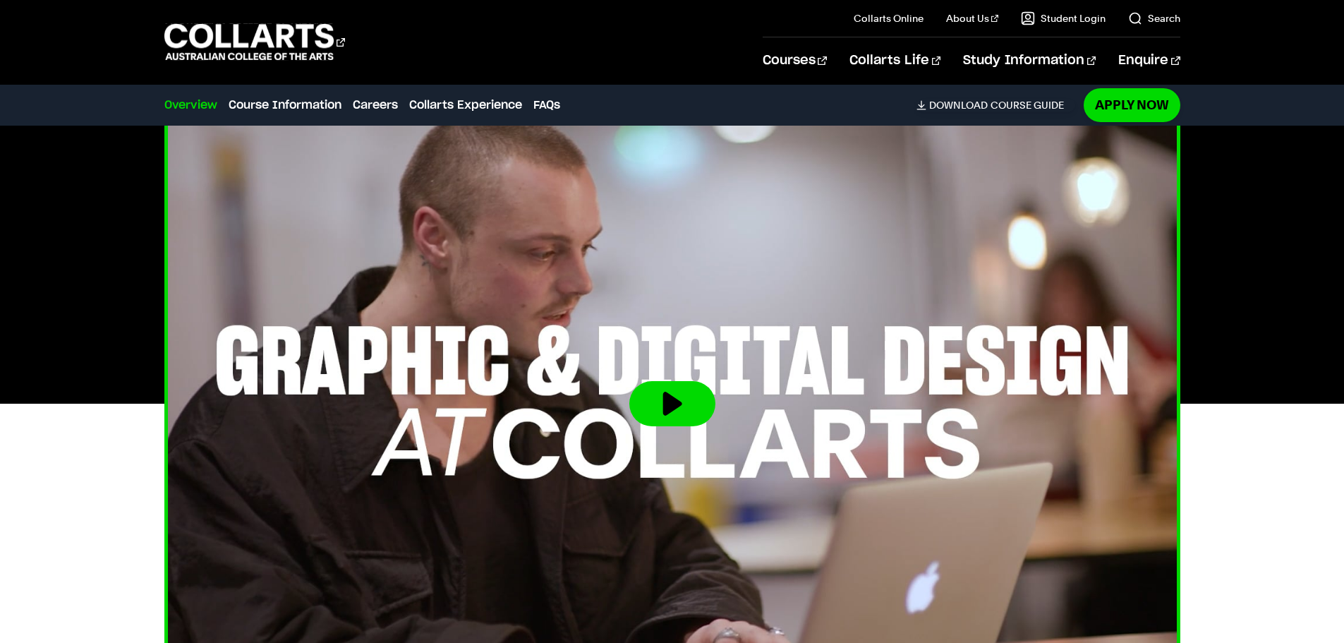
scroll to position [257, 0]
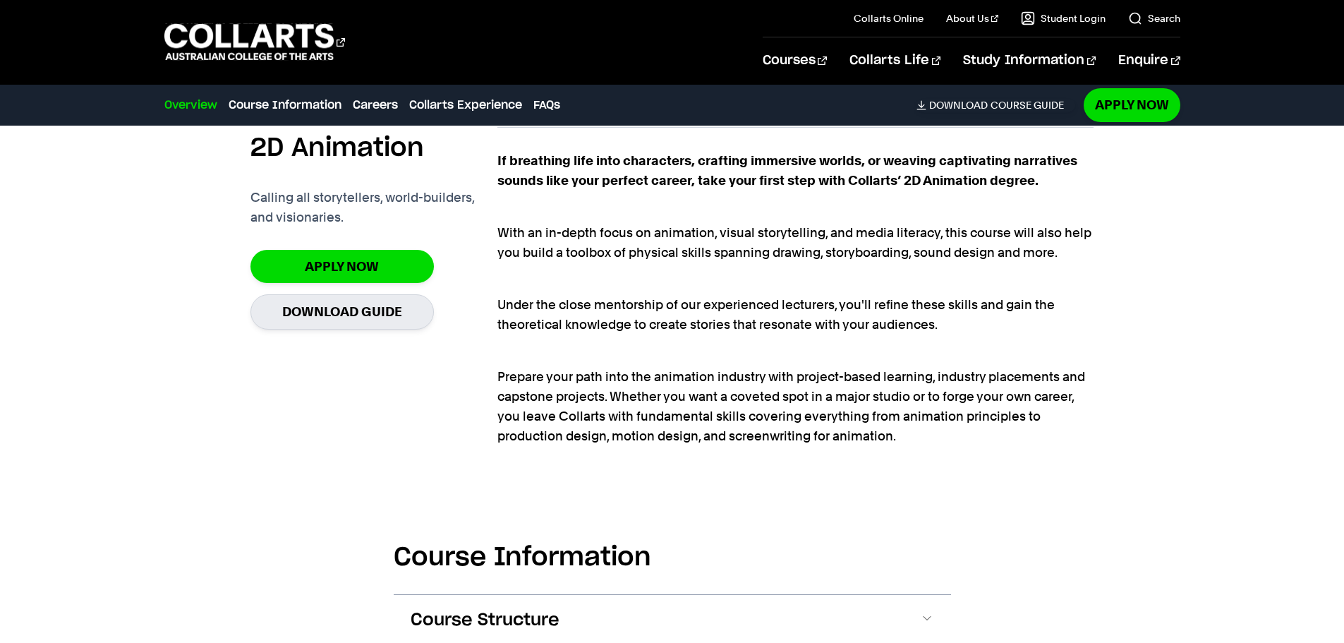
scroll to position [823, 0]
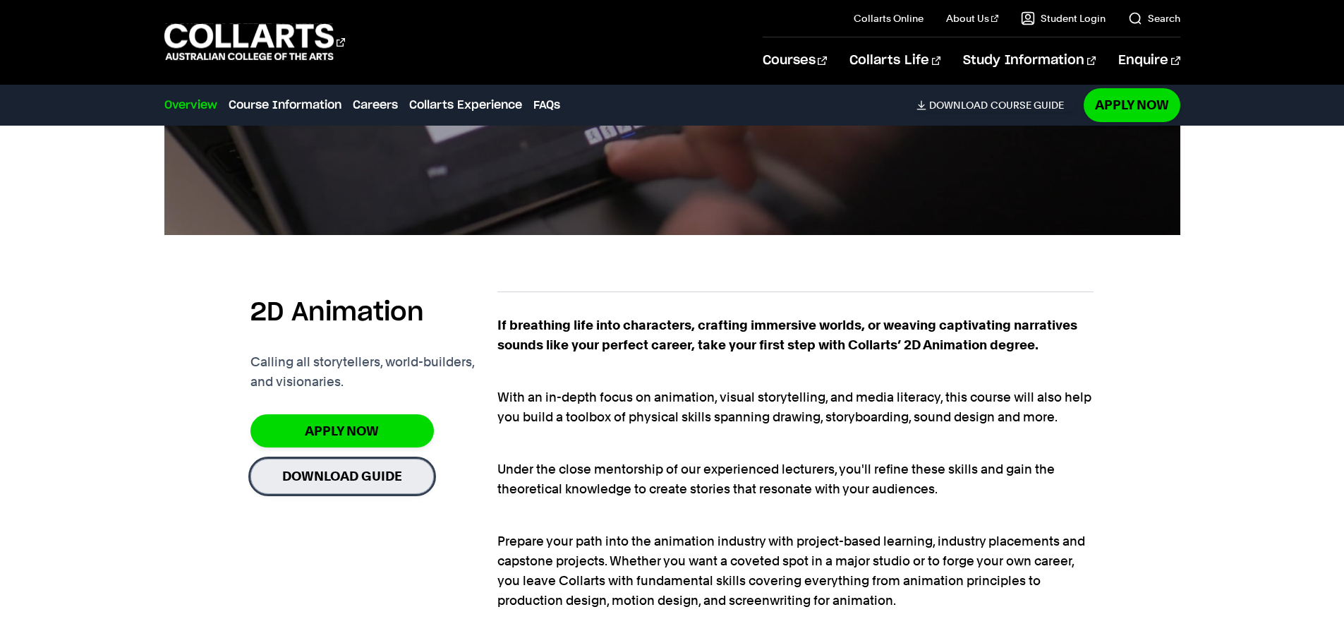
click at [339, 473] on link "Download Guide" at bounding box center [341, 475] width 183 height 35
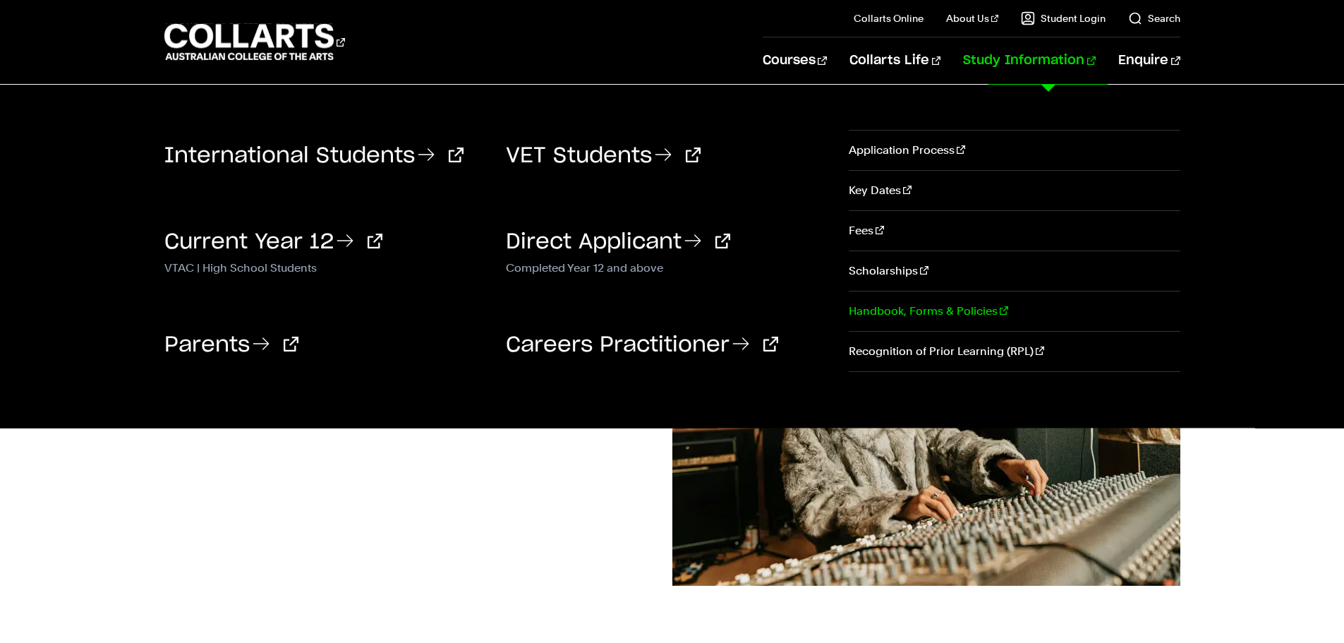
click at [957, 305] on link "Handbook, Forms & Policies" at bounding box center [1014, 311] width 331 height 40
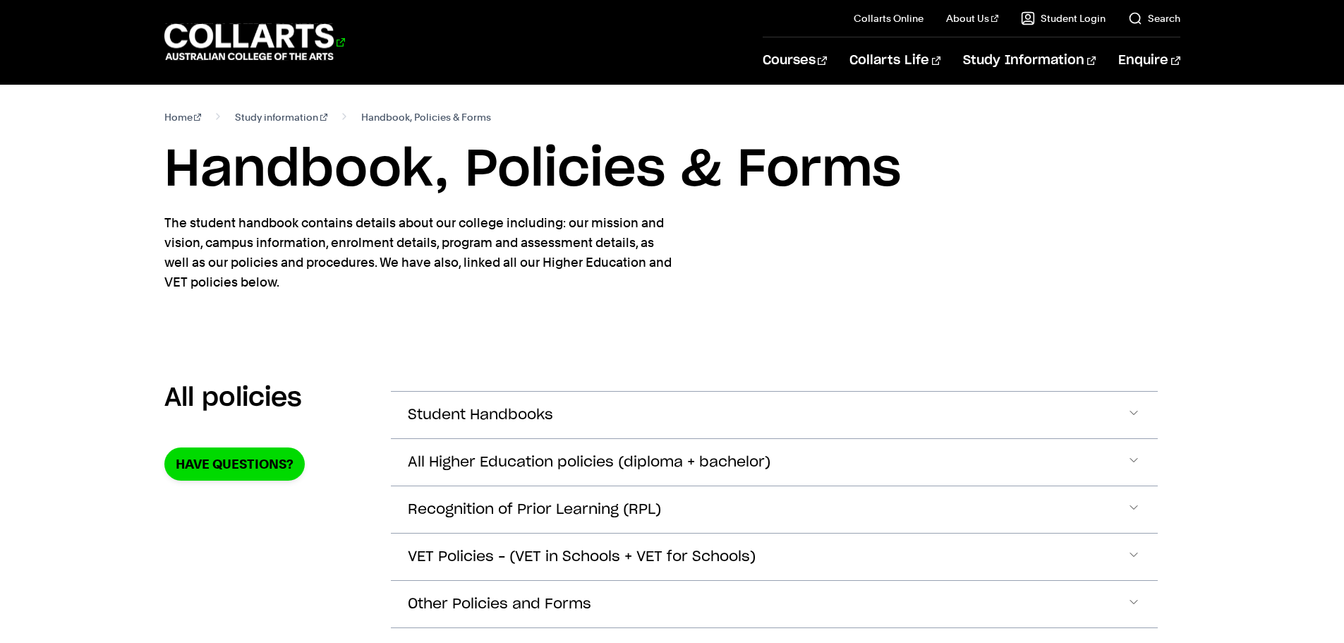
click at [245, 39] on 1 "Go to homepage" at bounding box center [249, 42] width 170 height 37
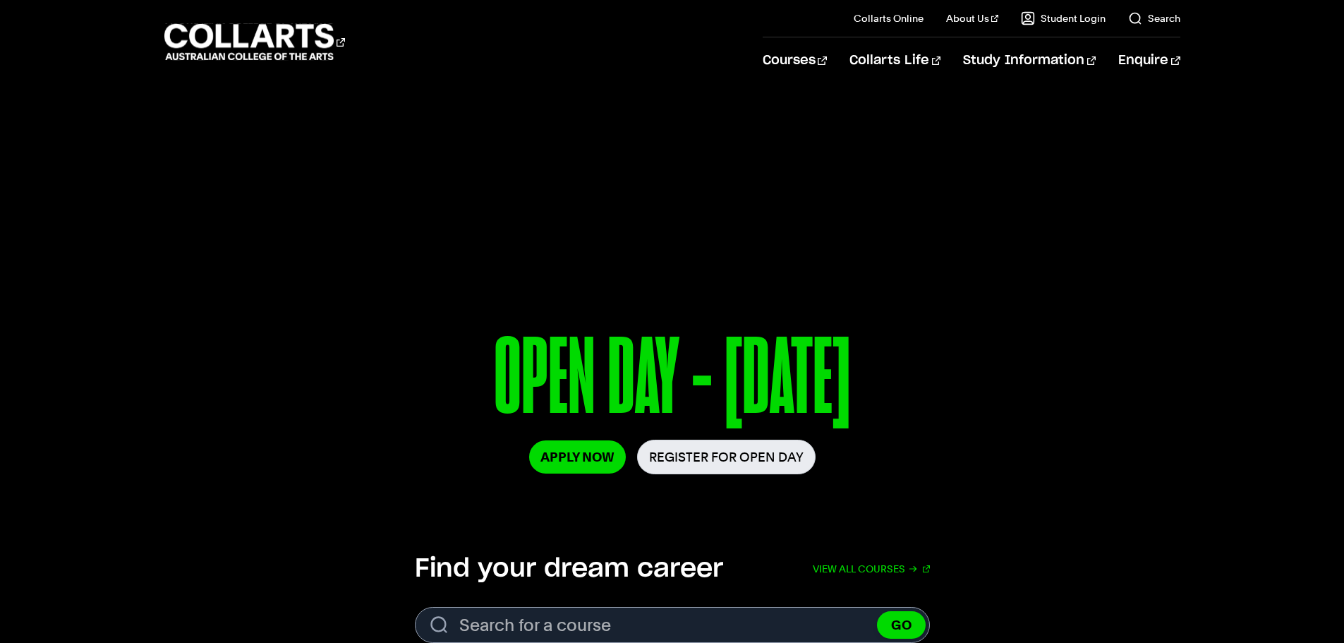
scroll to position [164, 0]
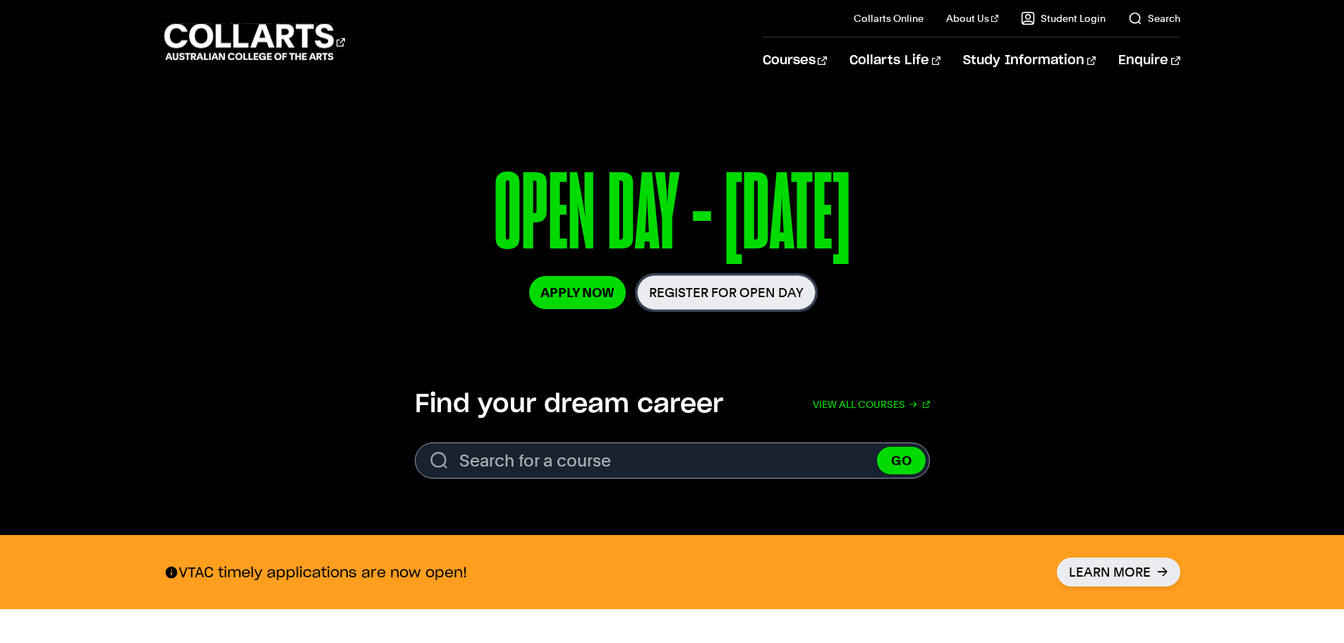
click at [683, 293] on link "Register for Open Day" at bounding box center [726, 292] width 178 height 35
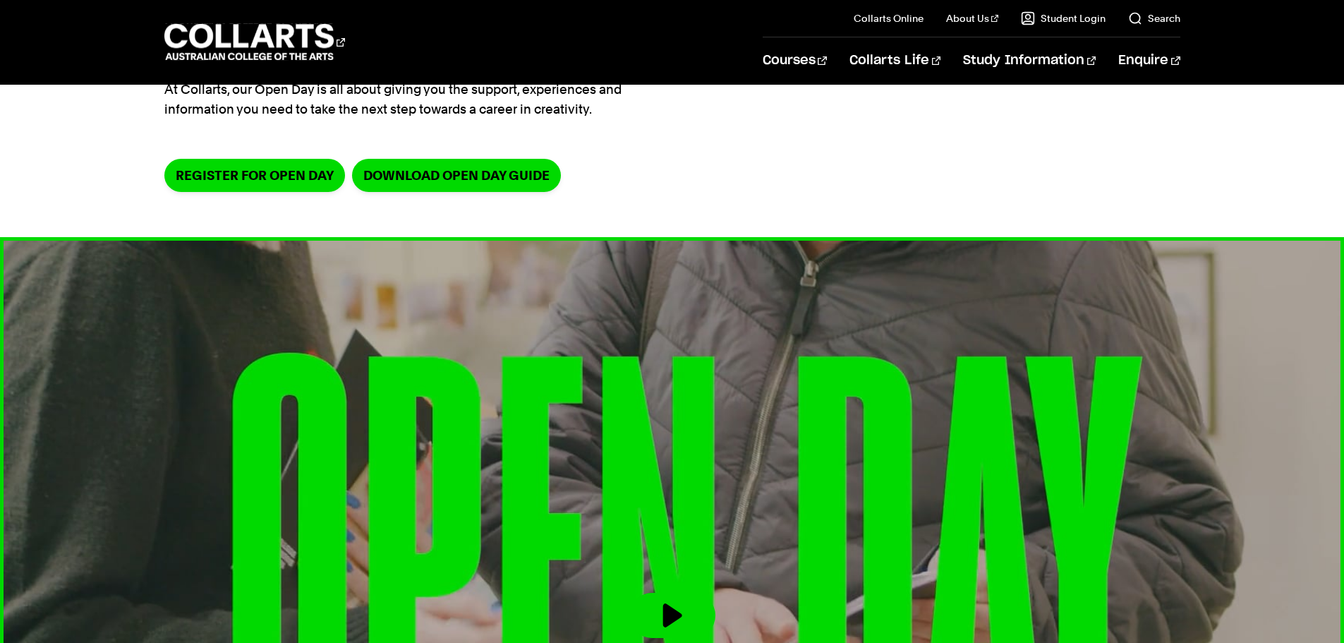
scroll to position [164, 0]
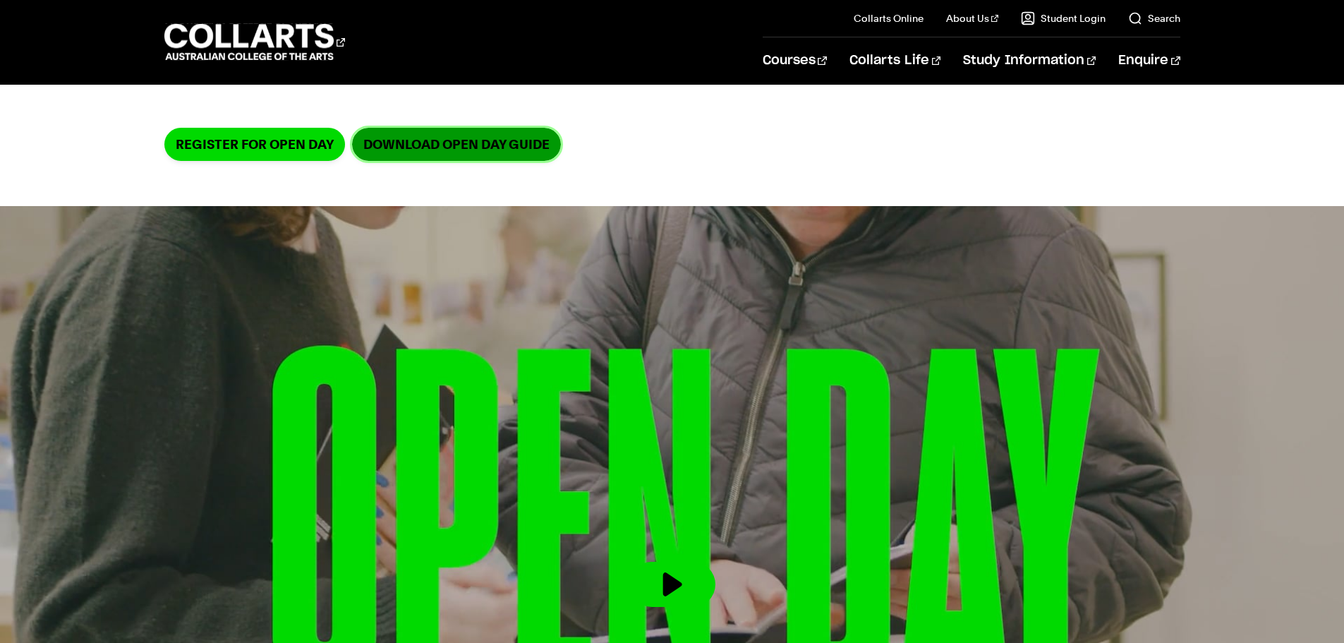
click at [430, 152] on link "DOWNLOAD OPEN DAY GUIDE" at bounding box center [456, 144] width 209 height 33
